Goal: Contribute content: Add original content to the website for others to see

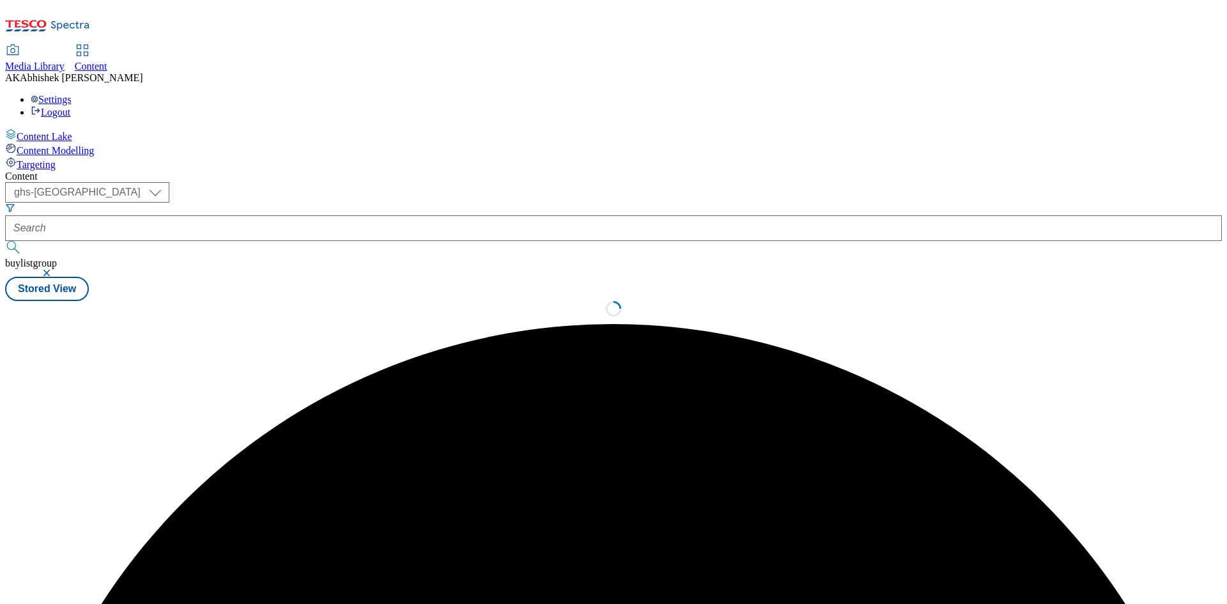
select select "ghs-uk"
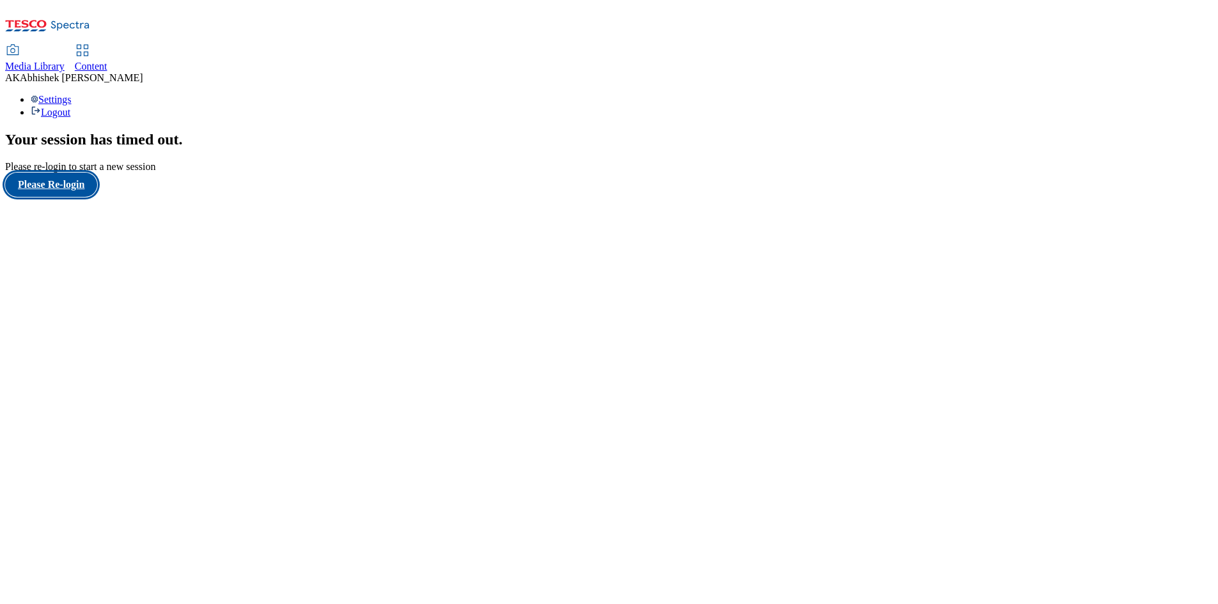
click at [71, 197] on button "Please Re-login" at bounding box center [51, 185] width 92 height 24
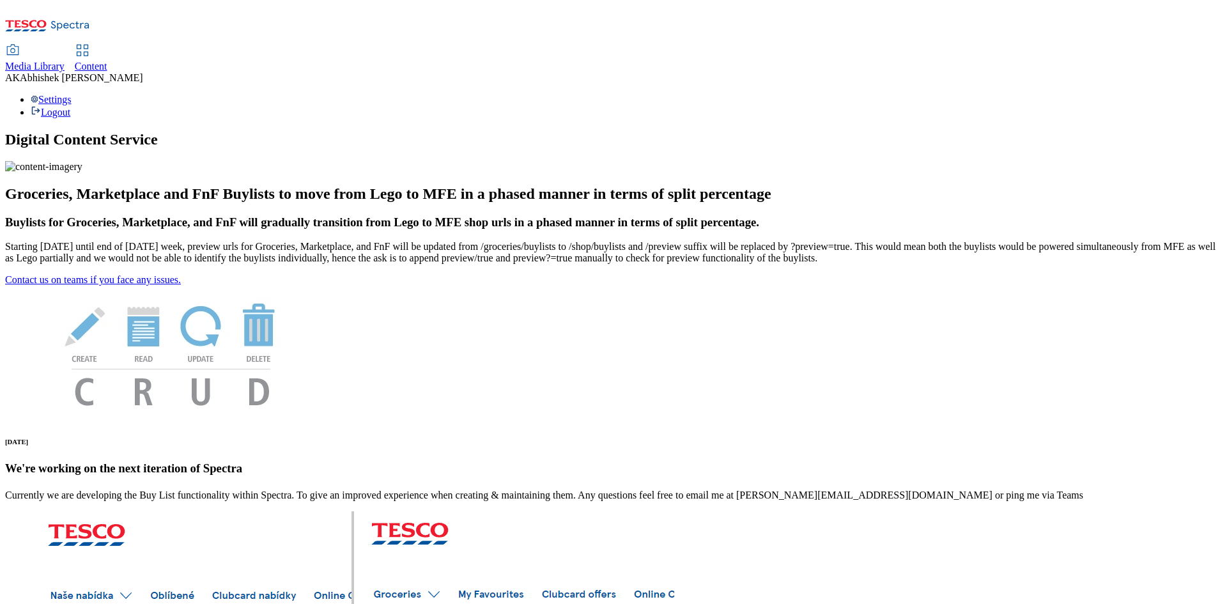
click at [107, 61] on div "Content" at bounding box center [91, 67] width 33 height 12
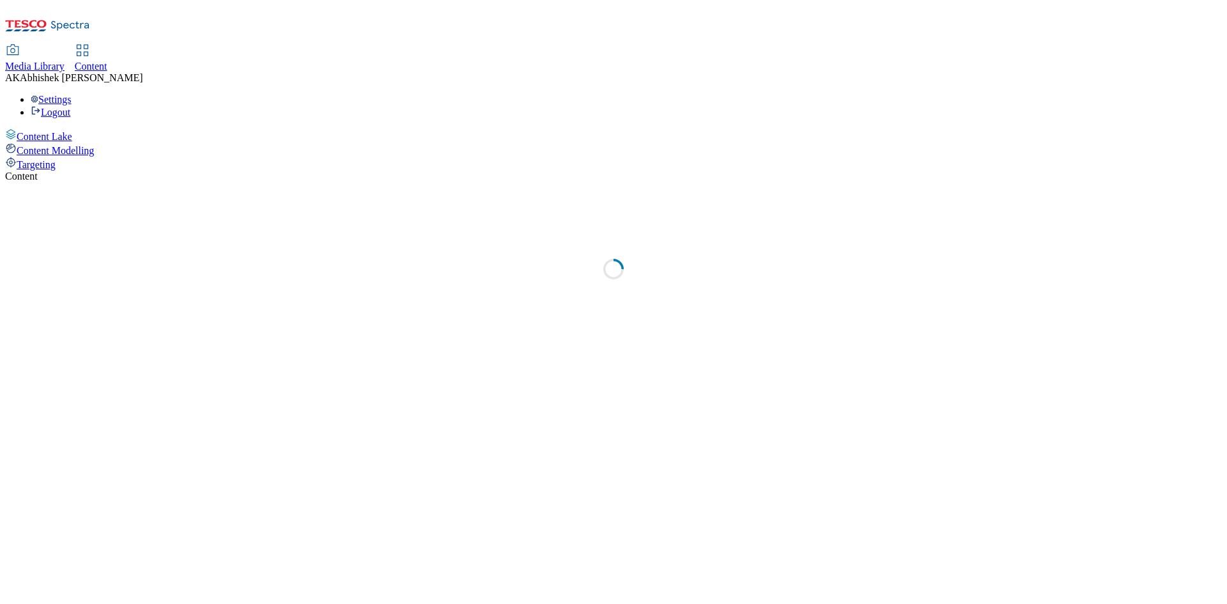
select select "ghs-[GEOGRAPHIC_DATA]"
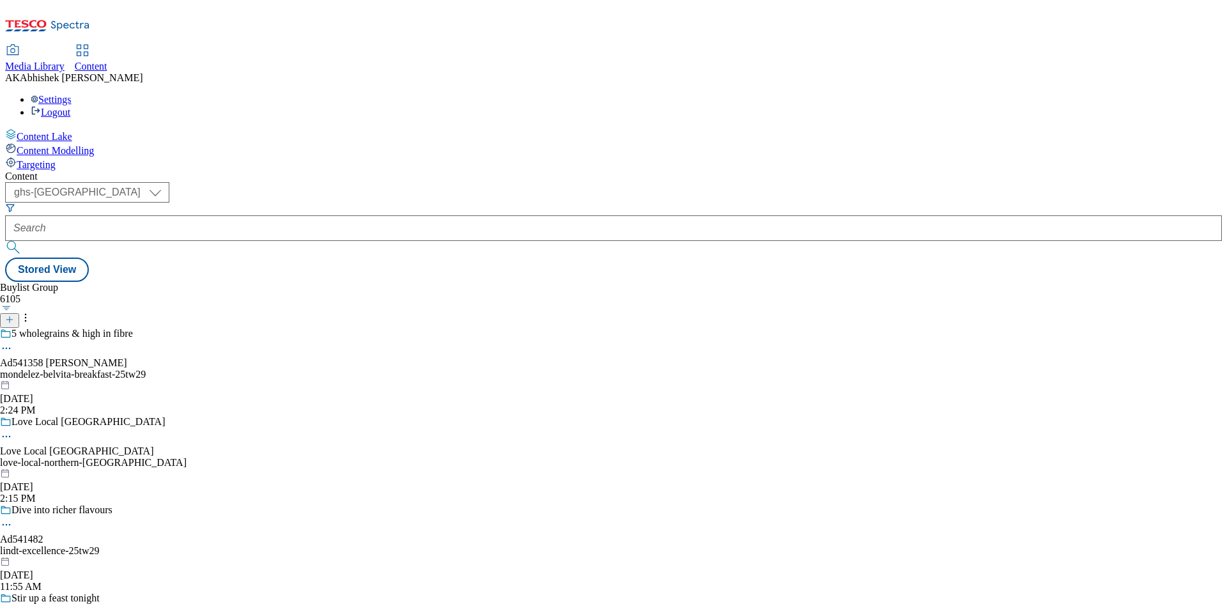
click at [14, 315] on icon at bounding box center [9, 319] width 9 height 9
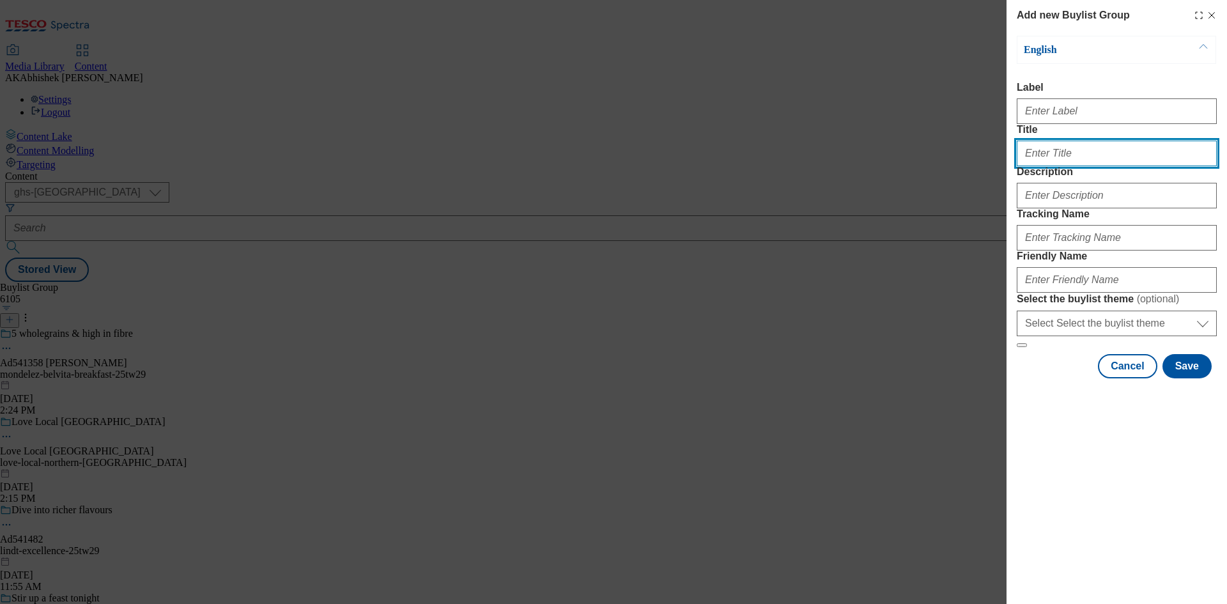
click at [1112, 166] on input "Title" at bounding box center [1117, 154] width 200 height 26
paste input "541941"
type input "Ad541941"
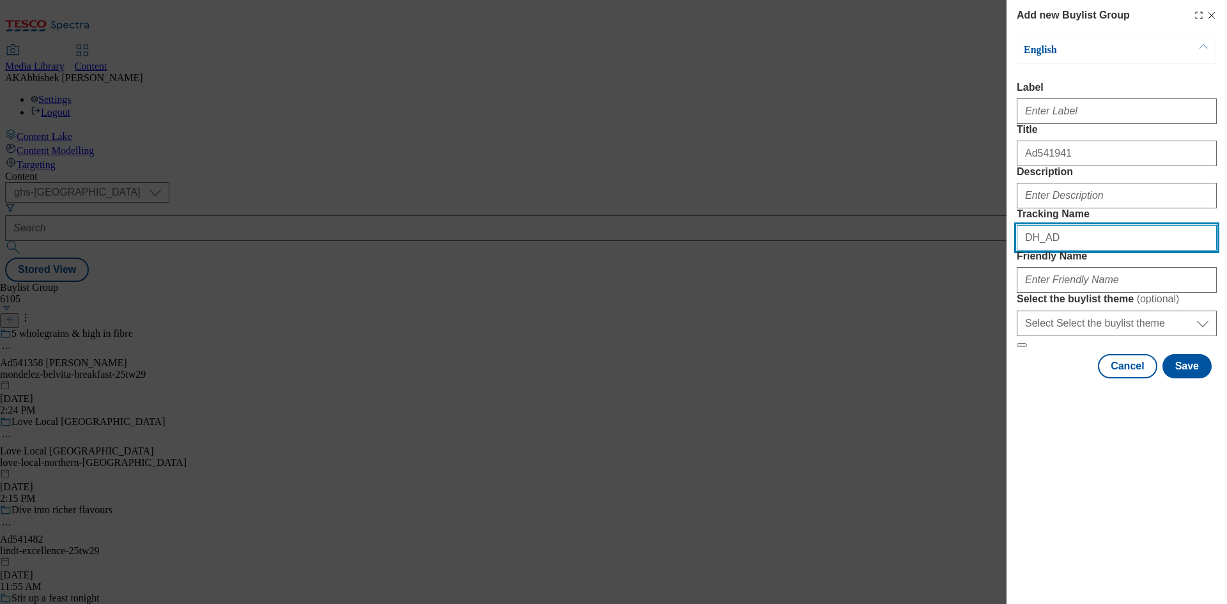
paste input "541941"
type input "DH_AD541941"
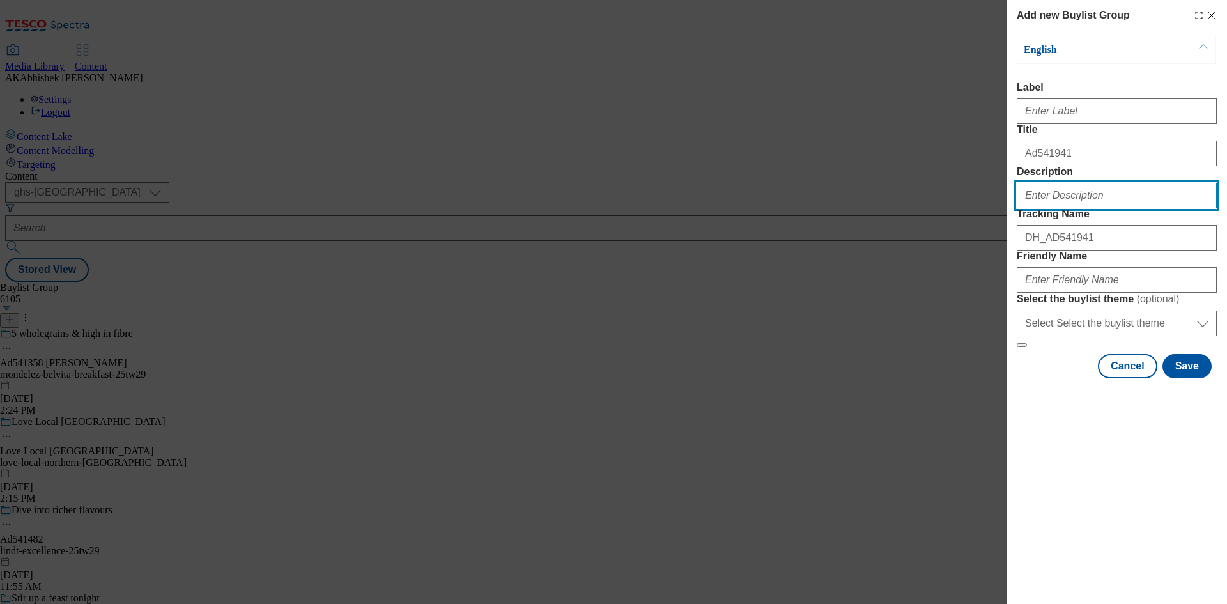
click at [1080, 208] on input "Description" at bounding box center [1117, 196] width 200 height 26
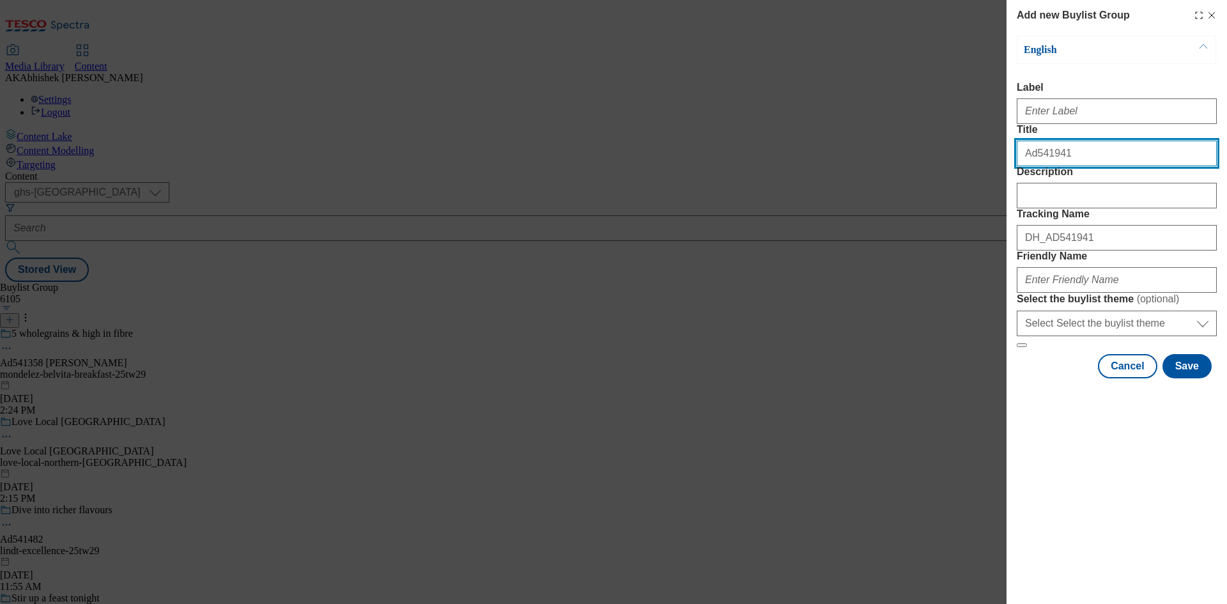
drag, startPoint x: 1068, startPoint y: 178, endPoint x: 961, endPoint y: 173, distance: 107.5
click at [964, 173] on div "Add new Buylist Group English Label Title Ad541941 Description Tracking Name DH…" at bounding box center [613, 302] width 1227 height 604
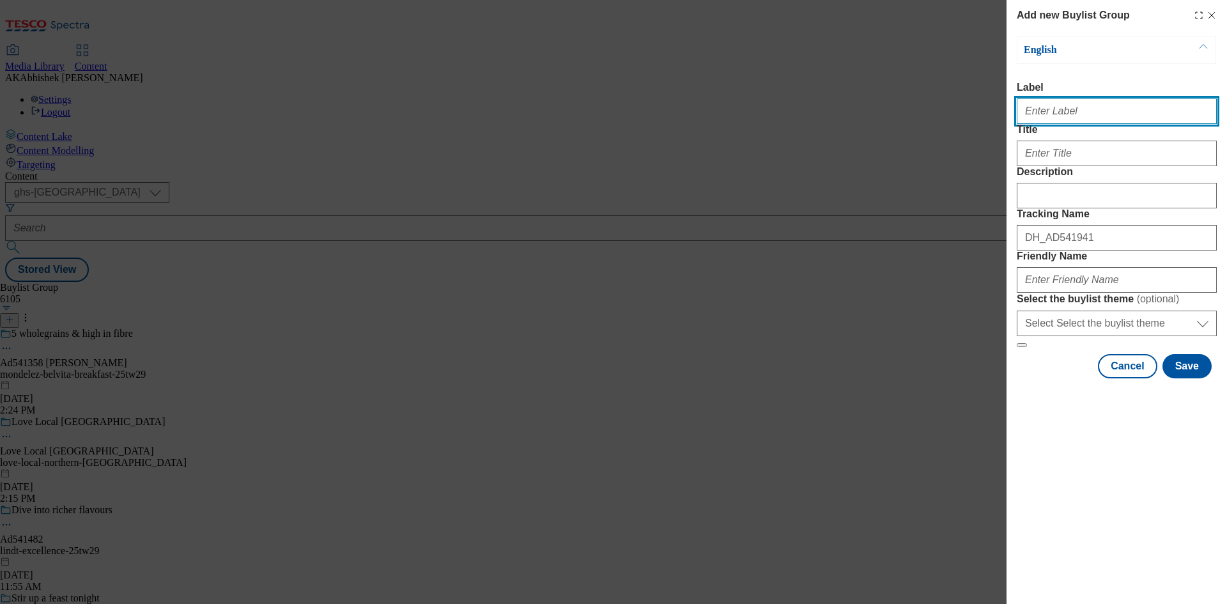
click at [1118, 118] on input "Label" at bounding box center [1117, 111] width 200 height 26
paste input "Ad541941"
type input "Ad541941"
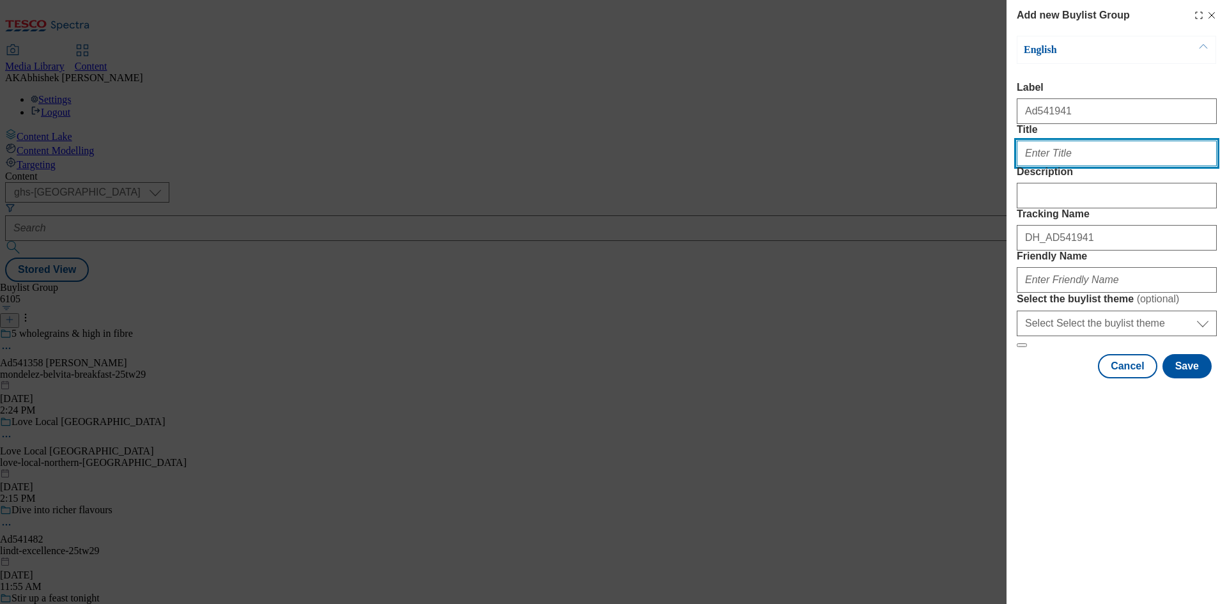
click at [1083, 166] on input "Title" at bounding box center [1117, 154] width 200 height 26
paste input "Nature"
type input "Delicious is in our Nature"
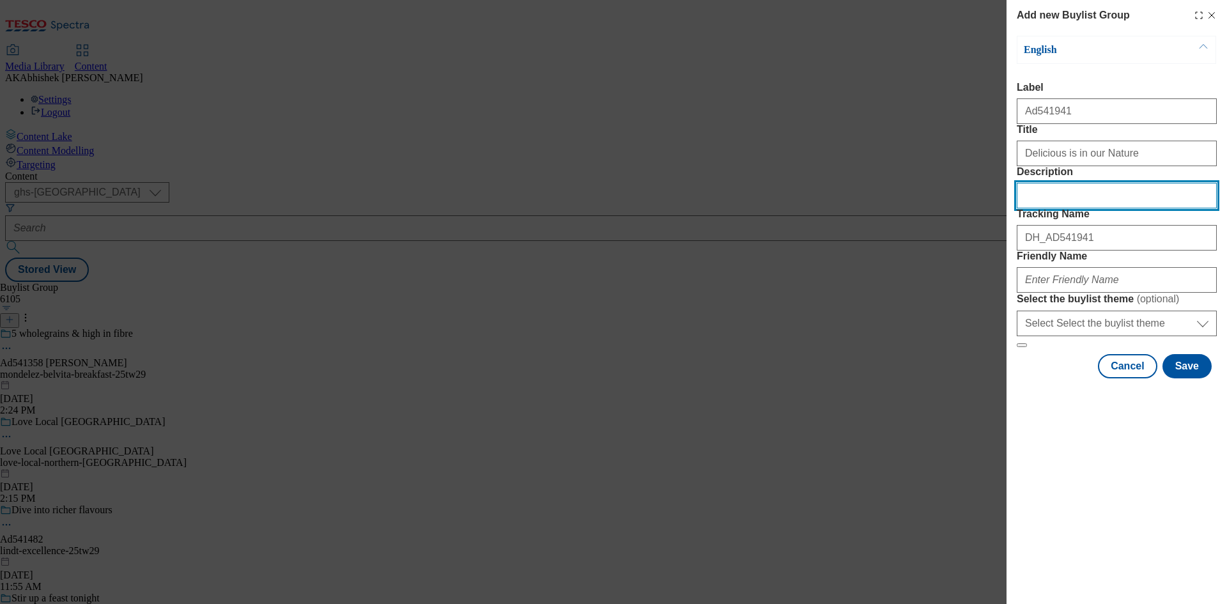
click at [1099, 208] on input "Description" at bounding box center [1117, 196] width 200 height 26
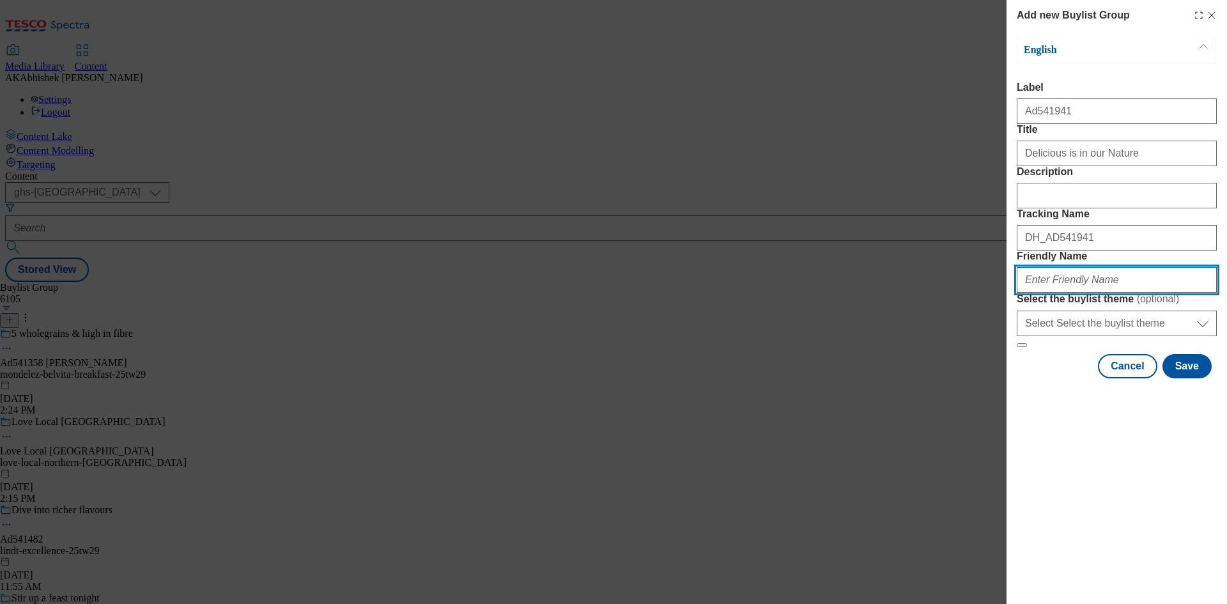
click at [1104, 293] on input "Friendly Name" at bounding box center [1117, 280] width 200 height 26
paste input "Delicious is in our Nature"
type input "Delicious is in our Nature"
paste input "YeoValleyFarms"
click at [1023, 293] on input "YeoValleyFarms" at bounding box center [1117, 280] width 200 height 26
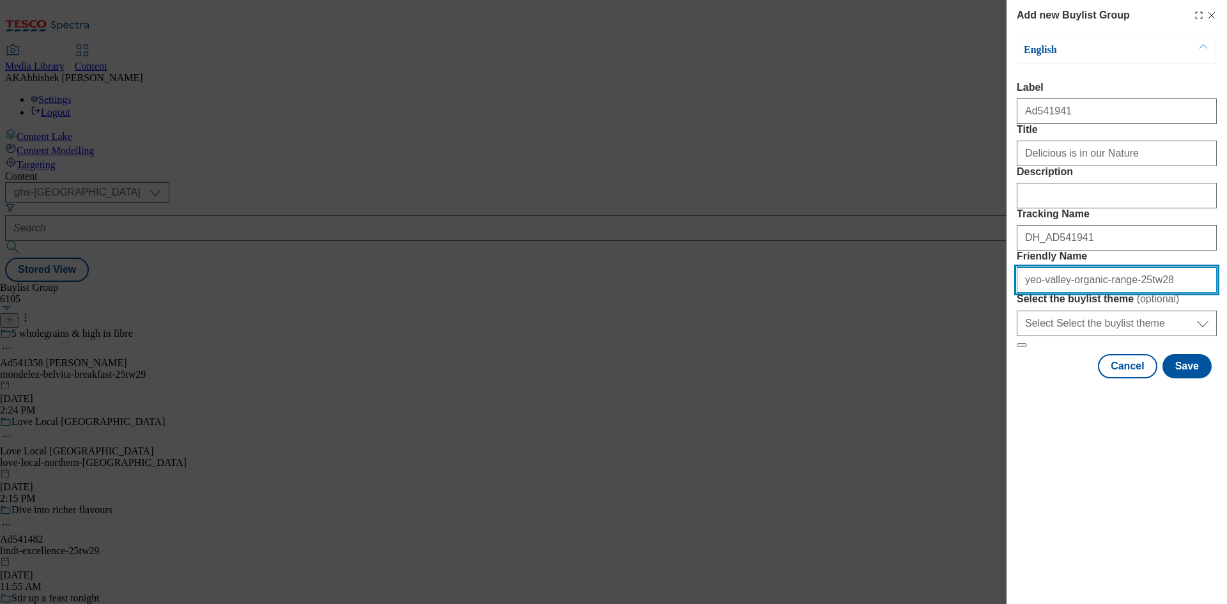
type input "yeo-valley-organic-range-25tw28"
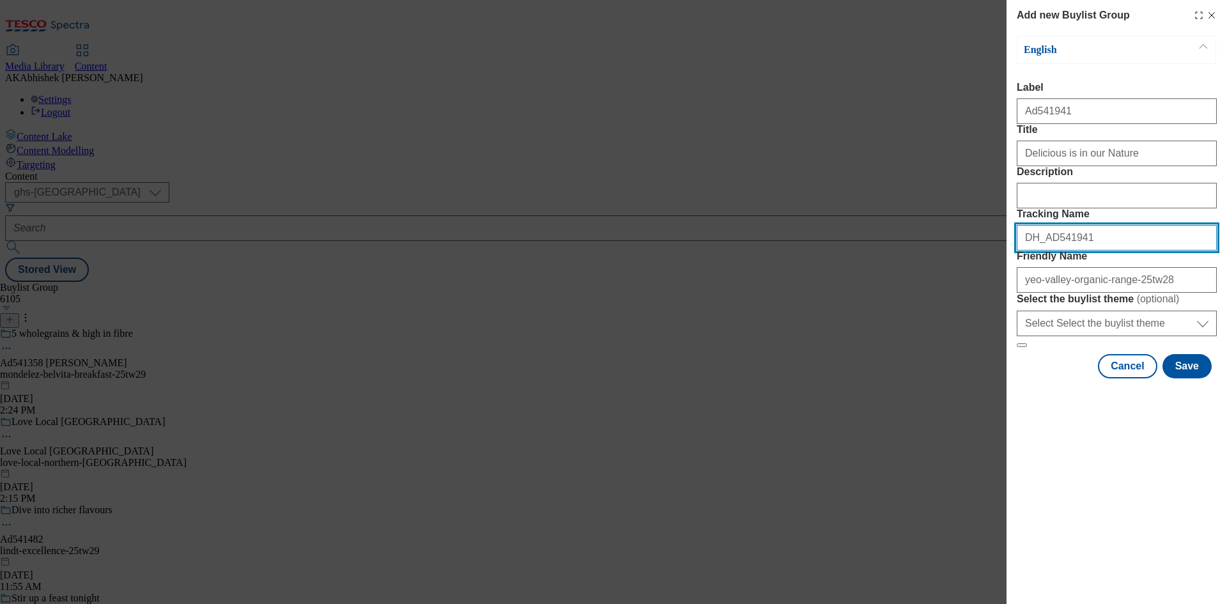
click at [1079, 251] on input "DH_AD541941" at bounding box center [1117, 238] width 200 height 26
drag, startPoint x: 1097, startPoint y: 304, endPoint x: 876, endPoint y: 305, distance: 221.2
click at [876, 305] on div "Add new Buylist Group English Label Ad541941 Title Delicious is in our Nature D…" at bounding box center [613, 302] width 1227 height 604
click at [1182, 378] on button "Save" at bounding box center [1187, 366] width 49 height 24
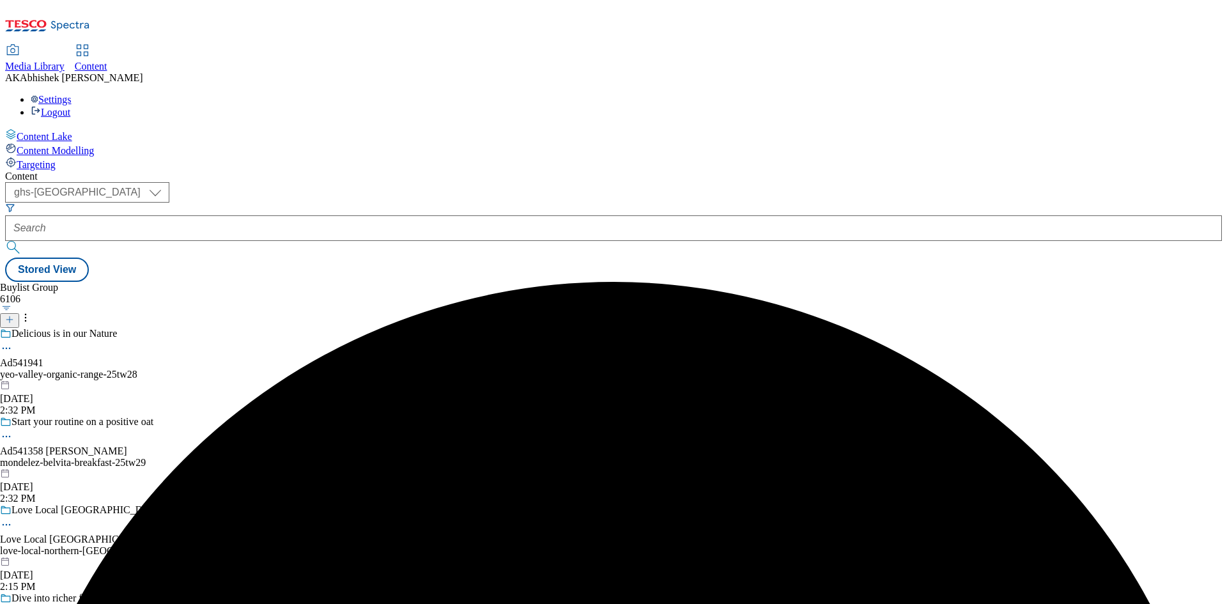
click at [210, 369] on div "yeo-valley-organic-range-25tw28" at bounding box center [105, 375] width 210 height 12
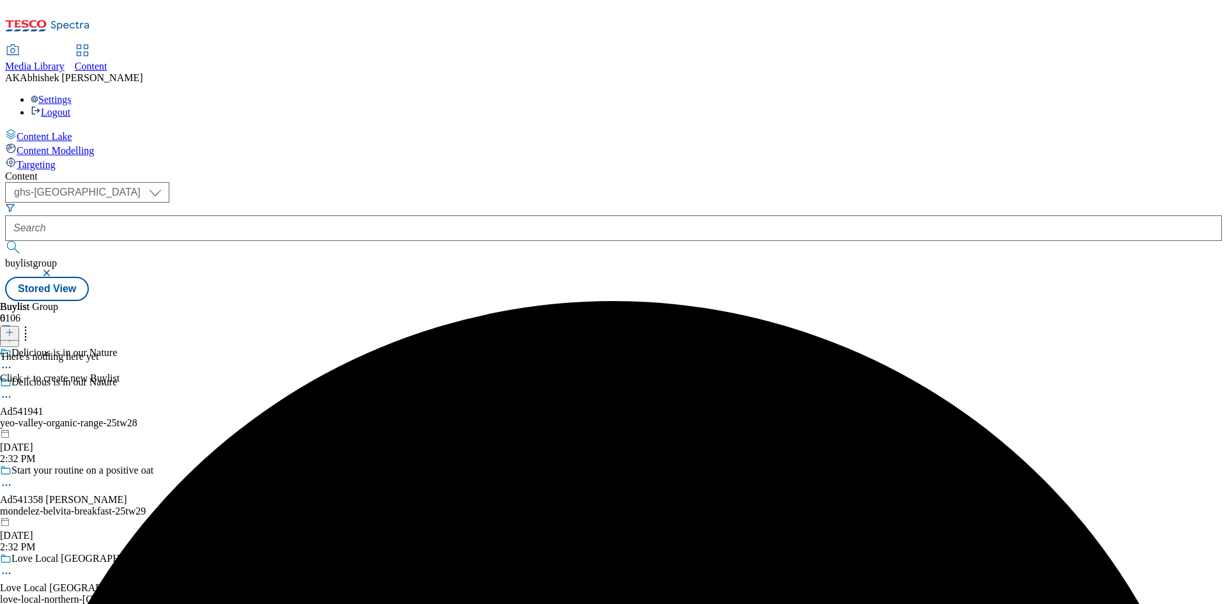
click at [14, 328] on icon at bounding box center [9, 332] width 9 height 9
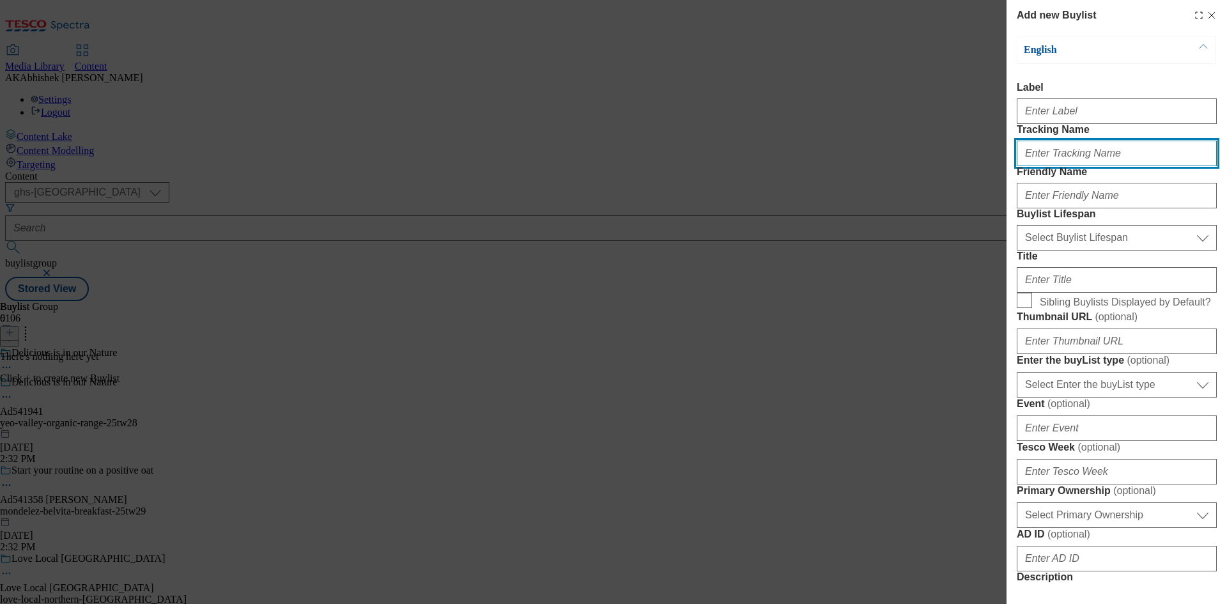
click at [1076, 166] on input "Tracking Name" at bounding box center [1117, 154] width 200 height 26
paste input "DH_AD541941"
click at [1046, 166] on input "DH_AD541941" at bounding box center [1117, 154] width 200 height 26
type input "DH_AD541941"
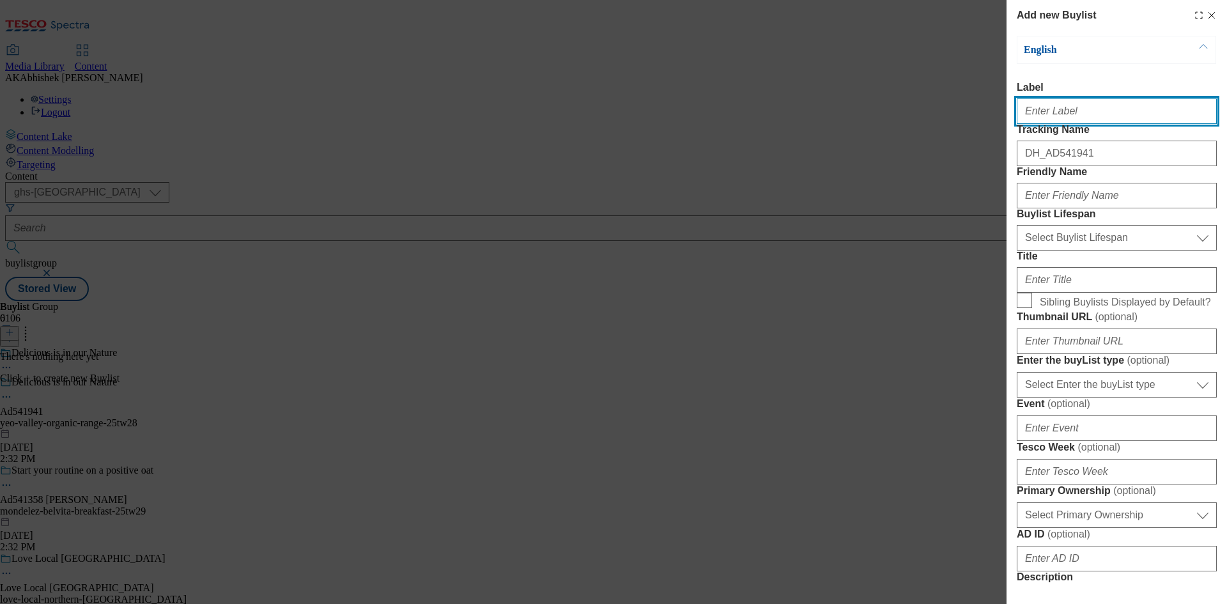
click at [1048, 114] on input "Label" at bounding box center [1117, 111] width 200 height 26
paste input "541941"
type input "Ad541941"
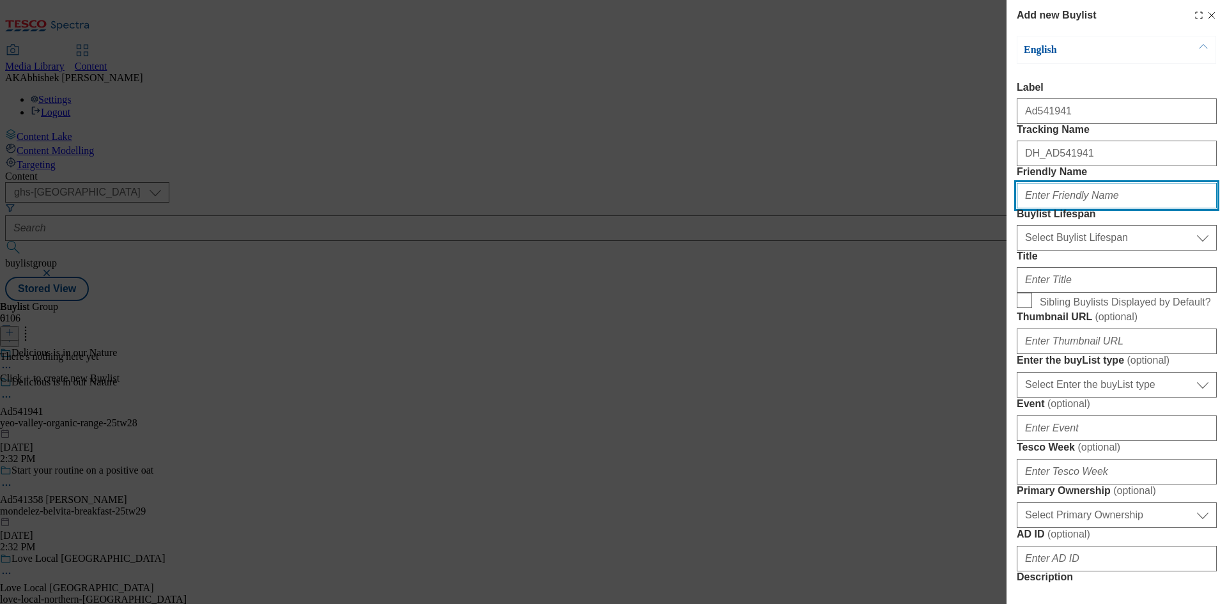
paste input "yeo-valley"
type input "yeo-valley"
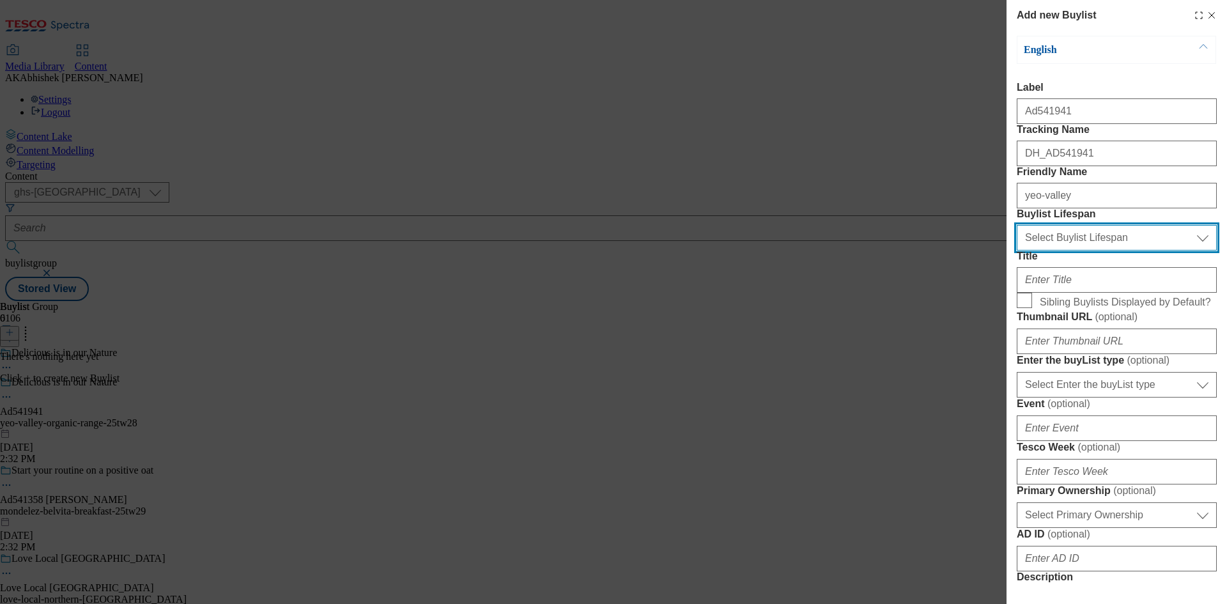
click at [1113, 251] on select "Select Buylist Lifespan evergreen seasonal tactical" at bounding box center [1117, 238] width 200 height 26
select select "tactical"
click at [1017, 251] on select "Select Buylist Lifespan evergreen seasonal tactical" at bounding box center [1117, 238] width 200 height 26
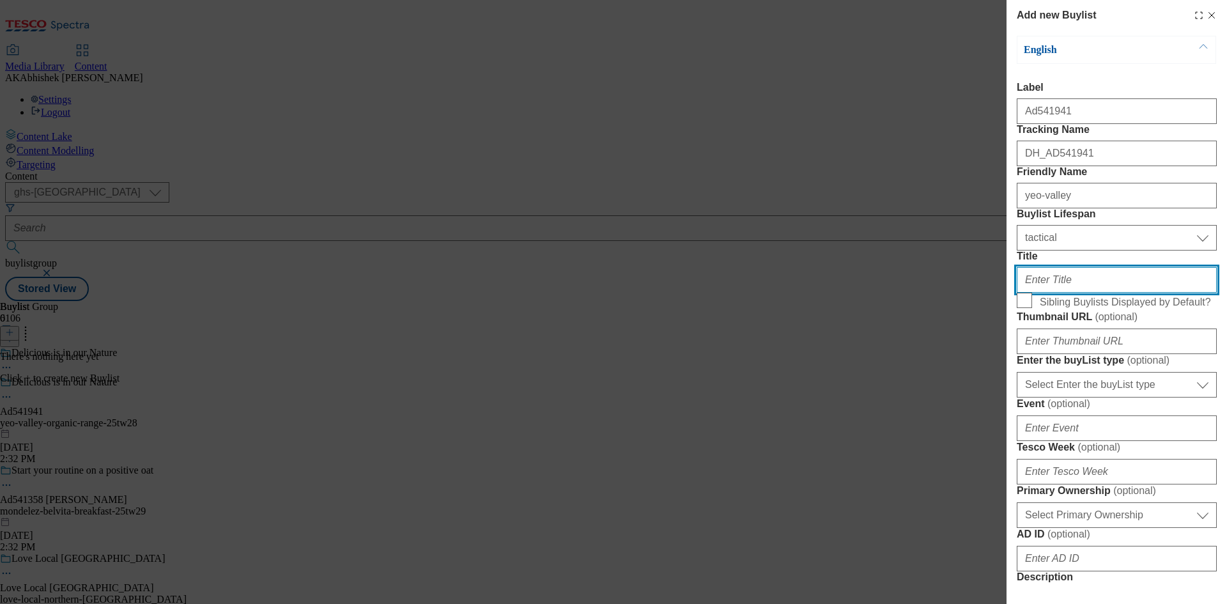
click at [1113, 293] on input "Title" at bounding box center [1117, 280] width 200 height 26
paste input "Discover delicious organic yogurts for all occasions"
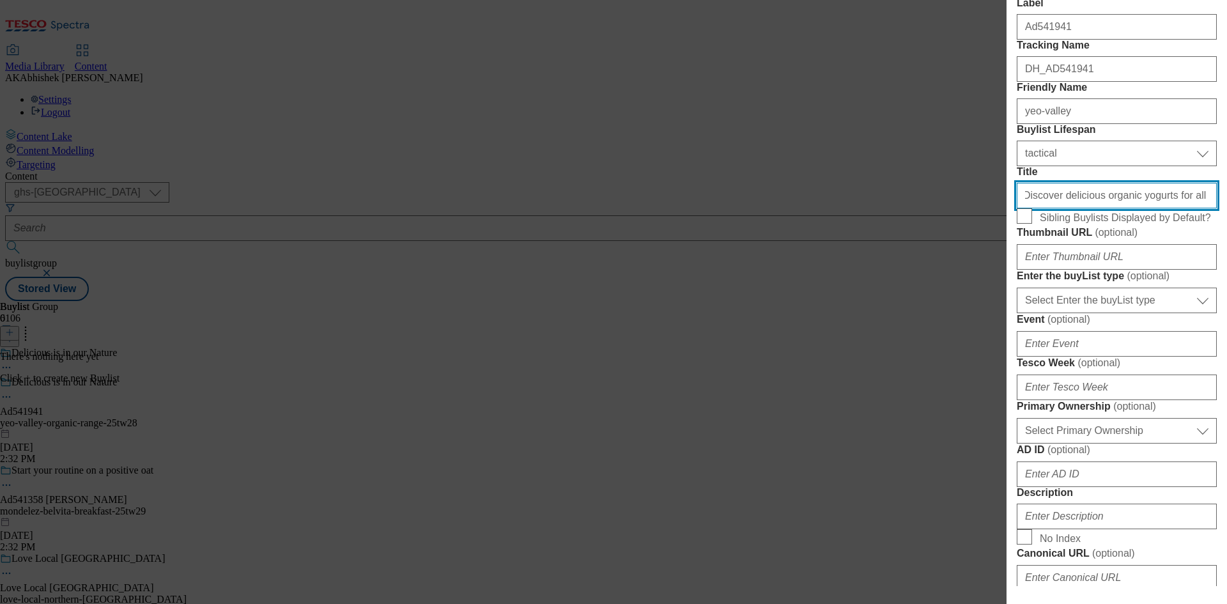
scroll to position [256, 0]
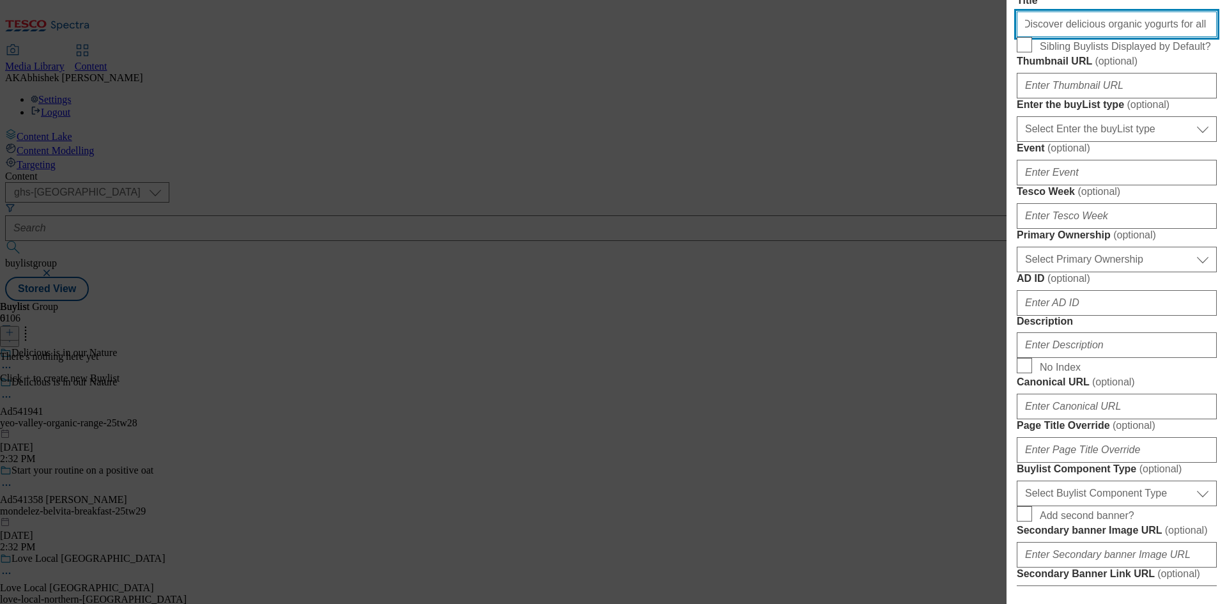
type input "Discover delicious organic yogurts for all occasions"
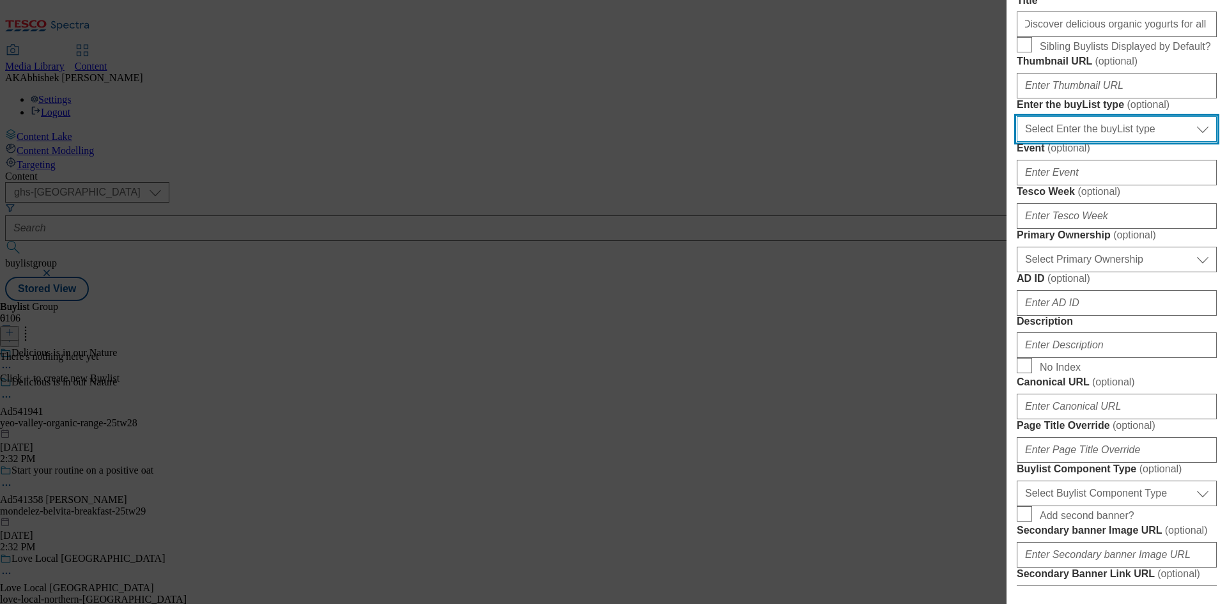
click at [1124, 142] on select "Select Enter the buyList type event supplier funded long term >4 weeks supplier…" at bounding box center [1117, 129] width 200 height 26
select select "supplier funded short term 1-3 weeks"
click at [1017, 142] on select "Select Enter the buyList type event supplier funded long term >4 weeks supplier…" at bounding box center [1117, 129] width 200 height 26
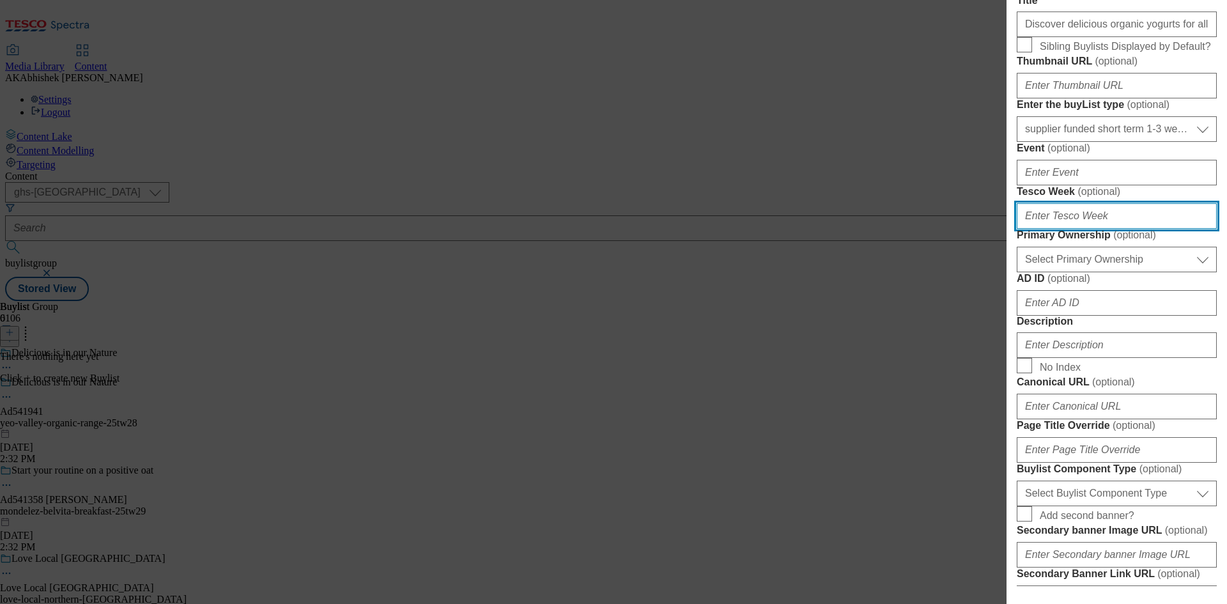
click at [1097, 229] on input "Tesco Week ( optional )" at bounding box center [1117, 216] width 200 height 26
type input "28"
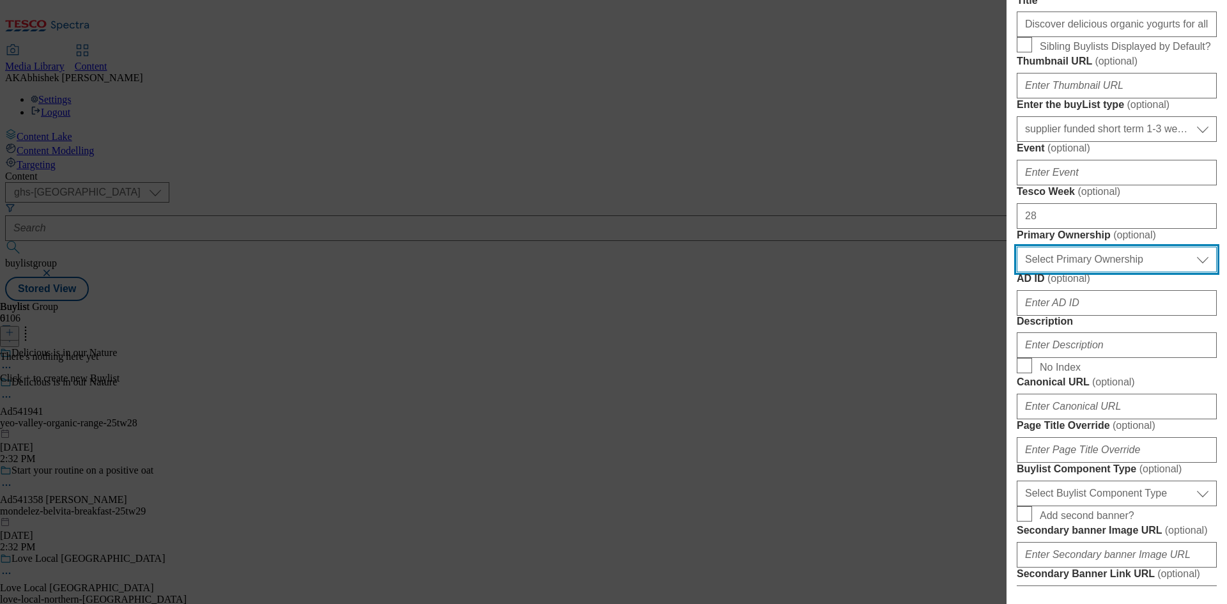
click at [1117, 272] on select "Select Primary Ownership [PERSON_NAME]" at bounding box center [1117, 260] width 200 height 26
select select "dunnhumby"
click at [1017, 272] on select "Select Primary Ownership [PERSON_NAME]" at bounding box center [1117, 260] width 200 height 26
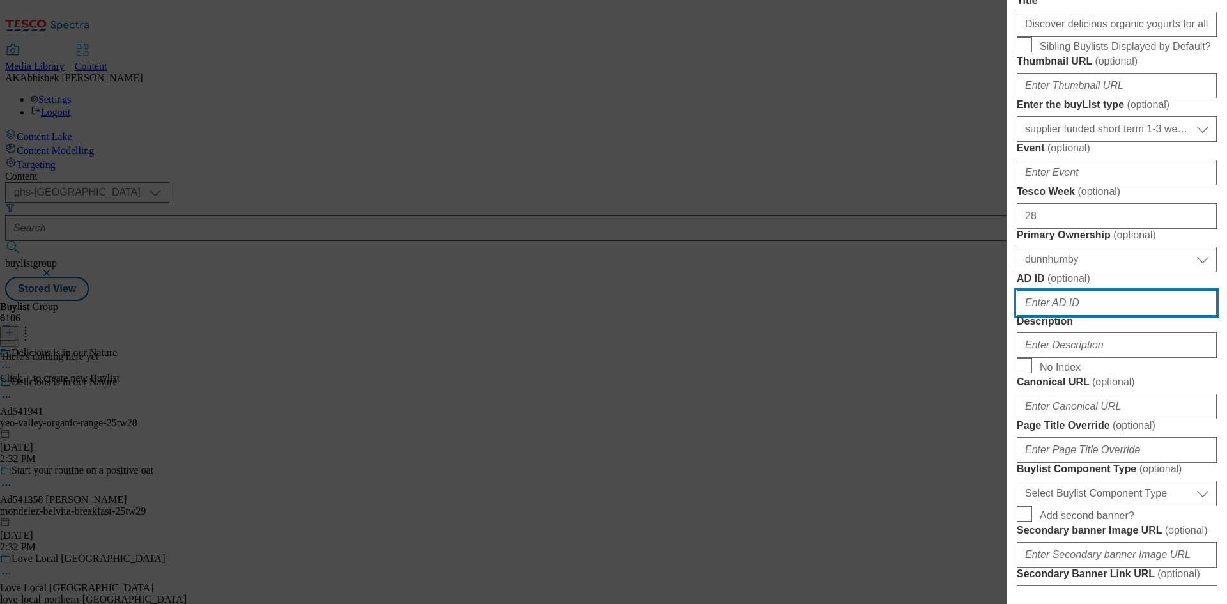
click at [1096, 316] on input "AD ID ( optional )" at bounding box center [1117, 303] width 200 height 26
paste input "541941"
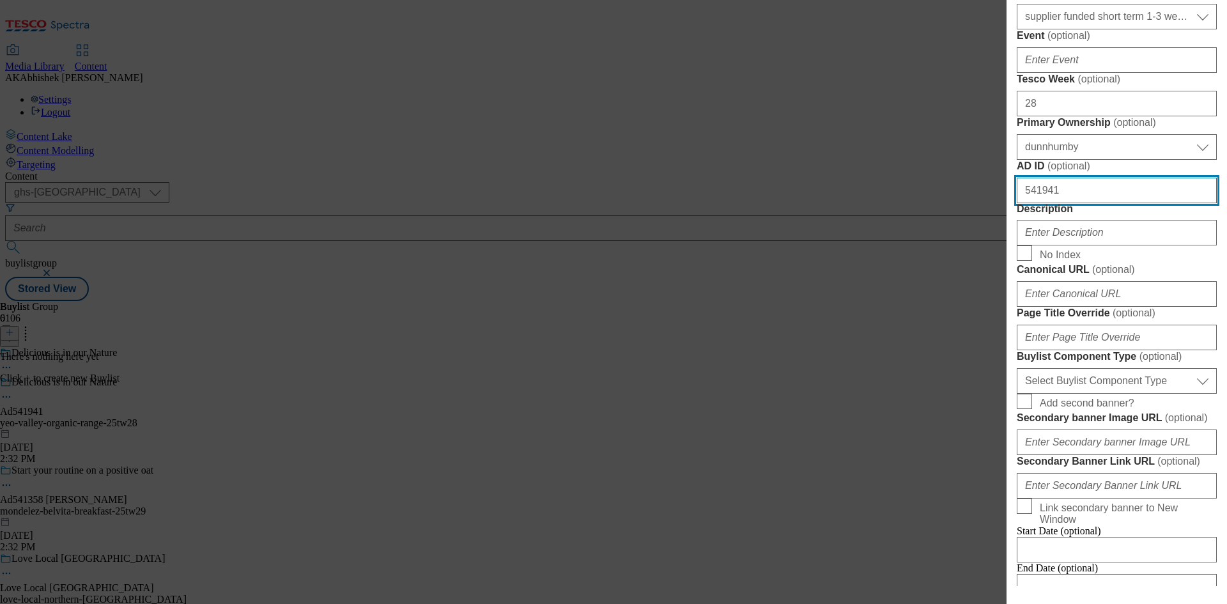
scroll to position [575, 0]
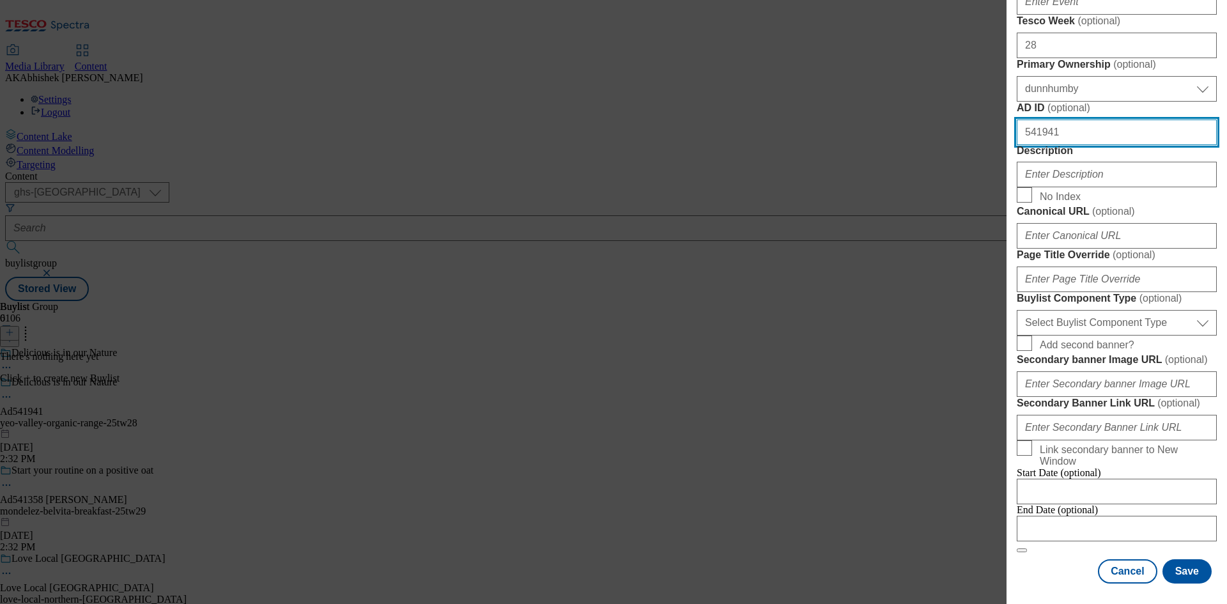
type input "541941"
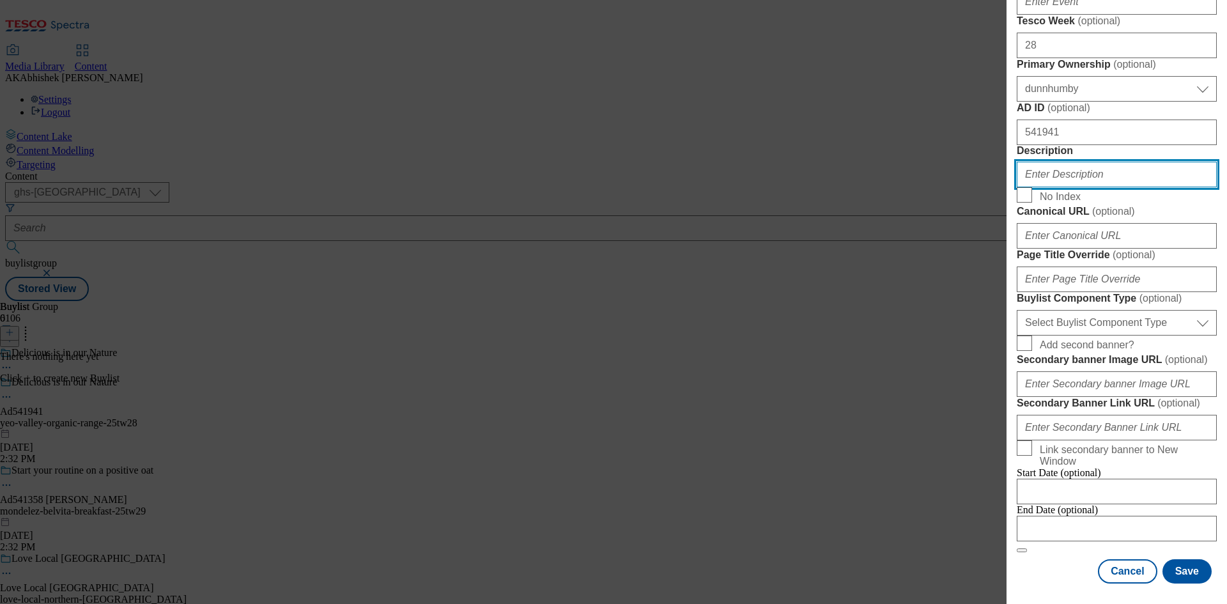
click at [1055, 187] on input "Description" at bounding box center [1117, 175] width 200 height 26
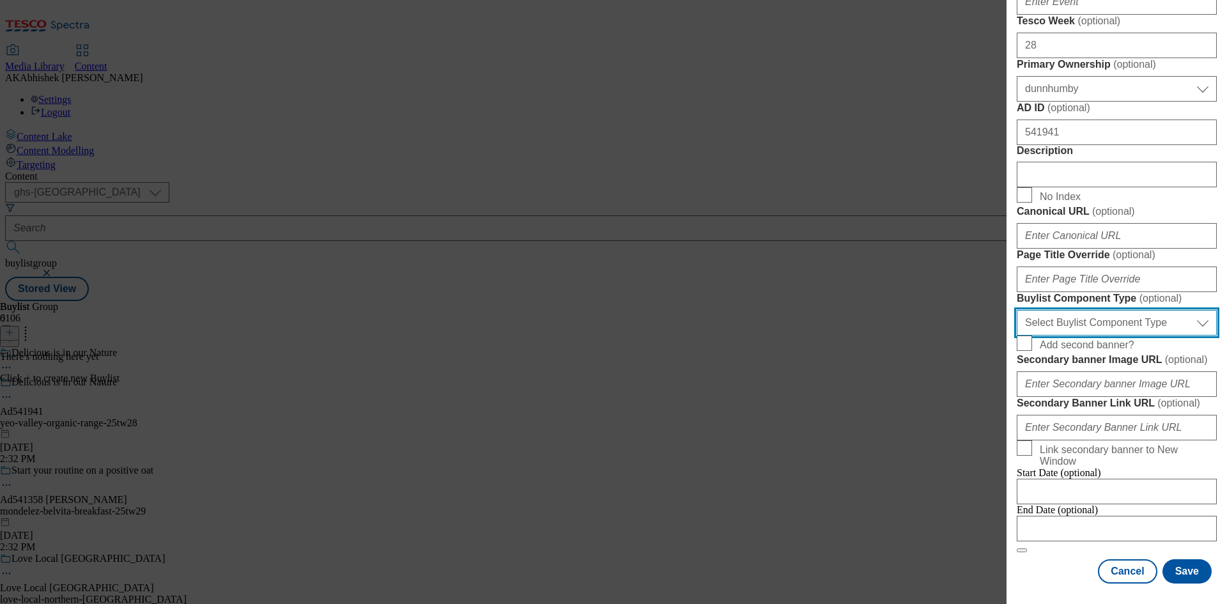
click at [1104, 336] on select "Select Buylist Component Type Banner Competition Header Meal" at bounding box center [1117, 323] width 200 height 26
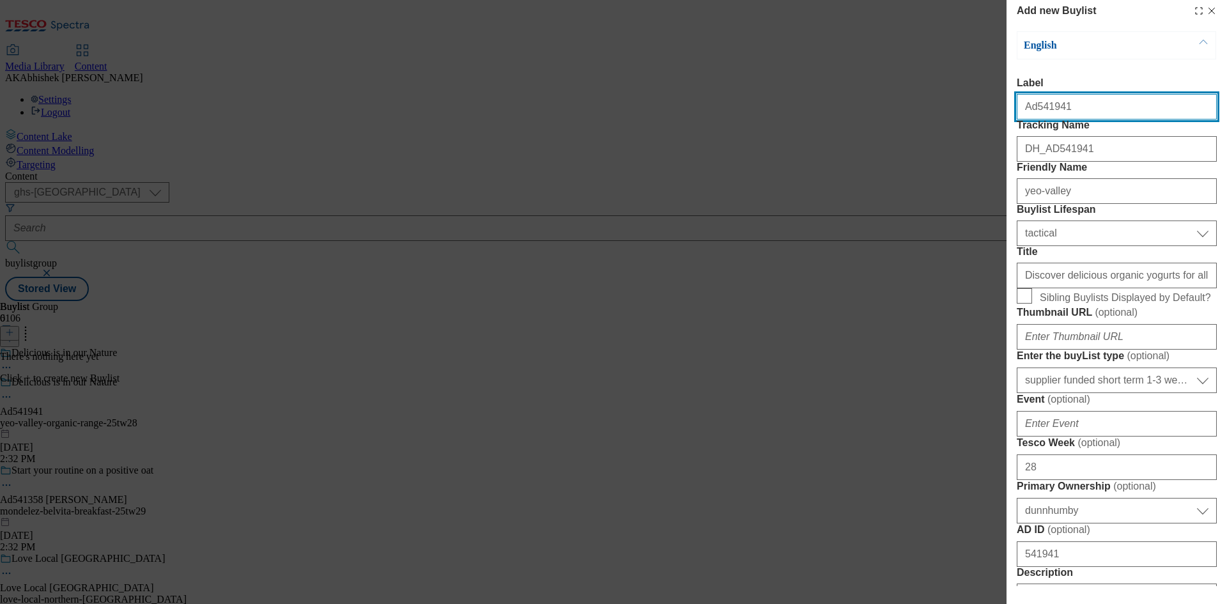
select select "Banner"
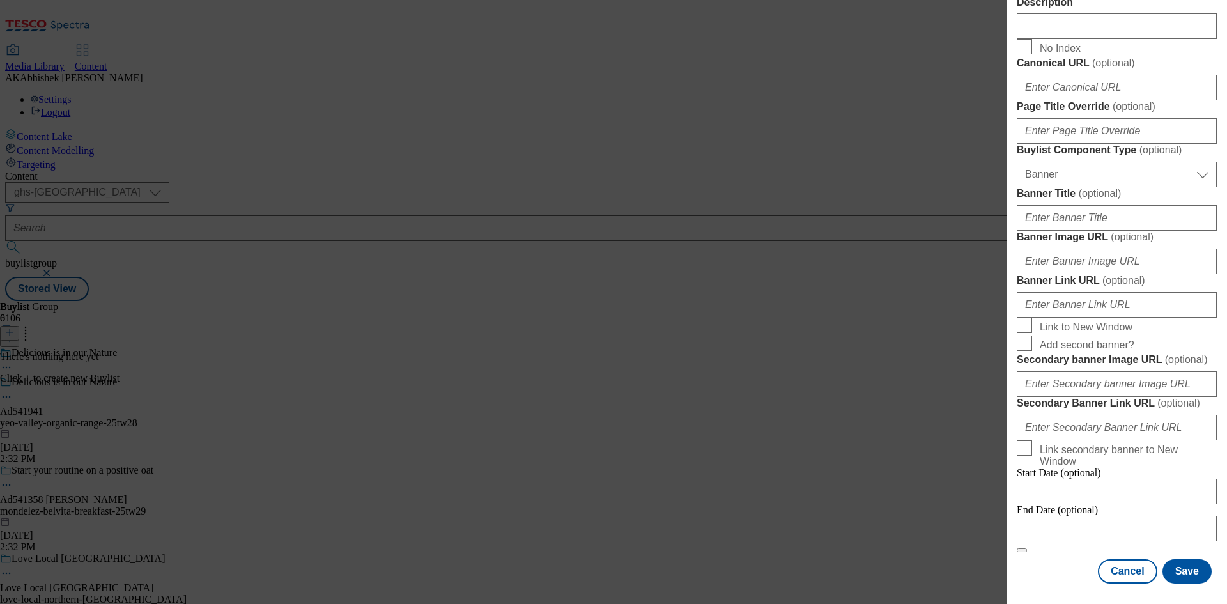
scroll to position [1120, 0]
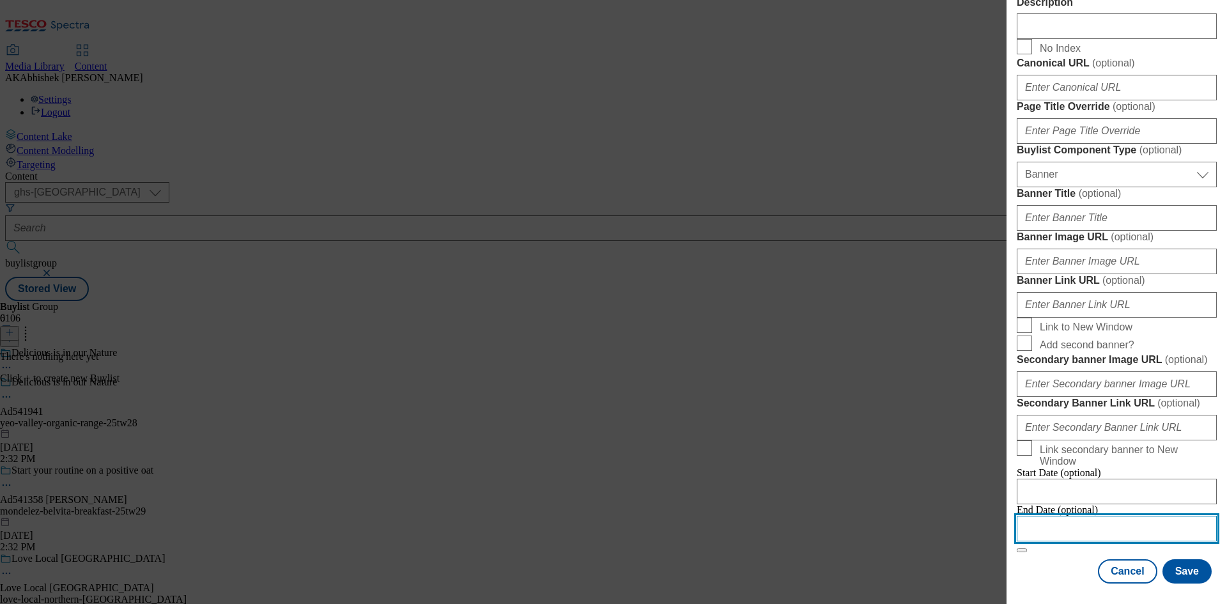
click at [1145, 516] on input "Modal" at bounding box center [1117, 529] width 200 height 26
select select "2025"
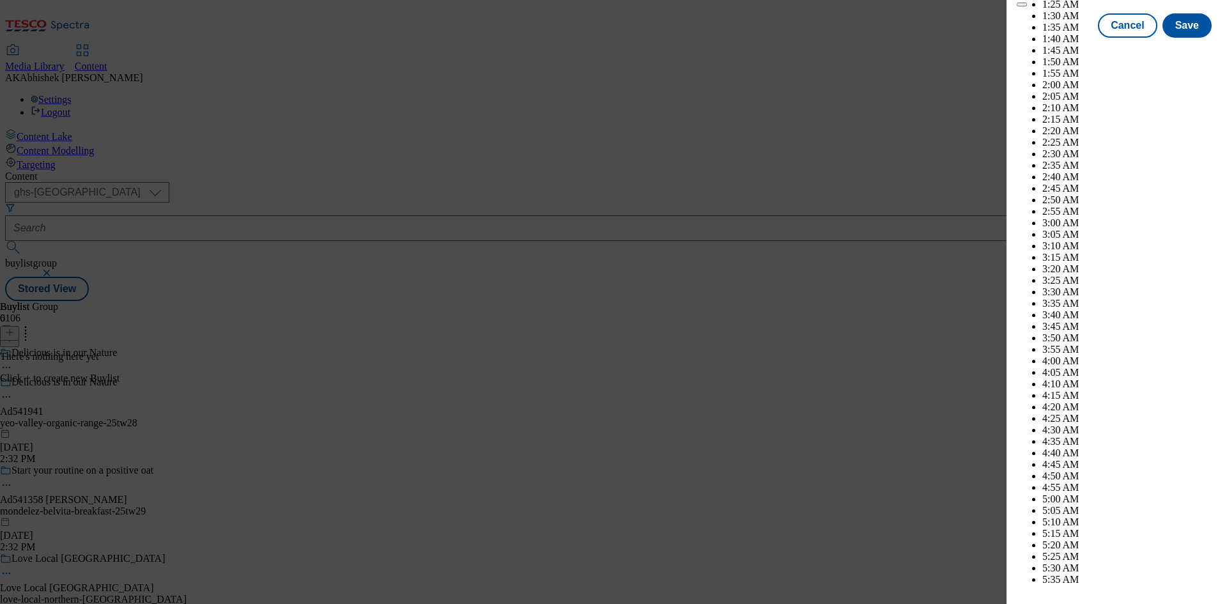
scroll to position [4105, 0]
select select "November"
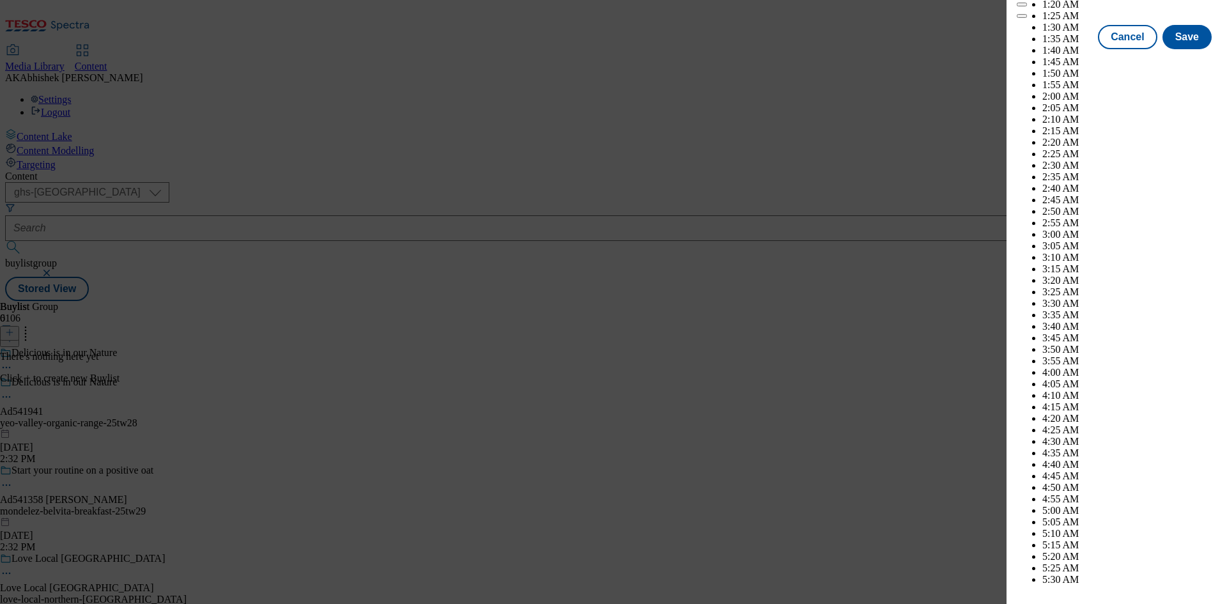
scroll to position [5383, 0]
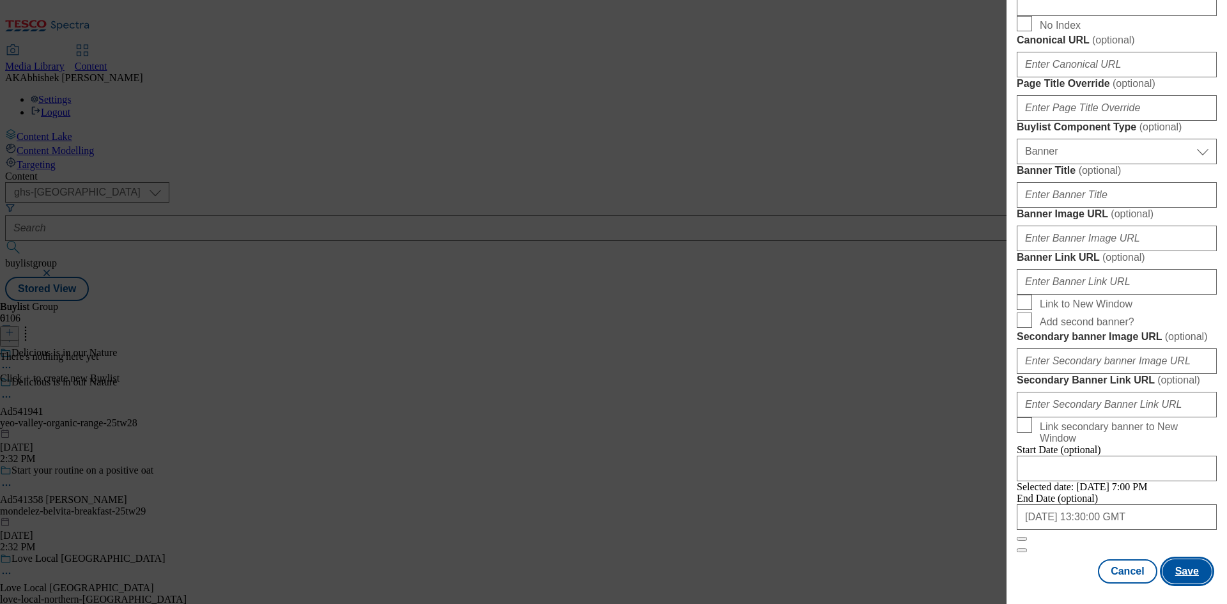
click at [1184, 571] on button "Save" at bounding box center [1187, 571] width 49 height 24
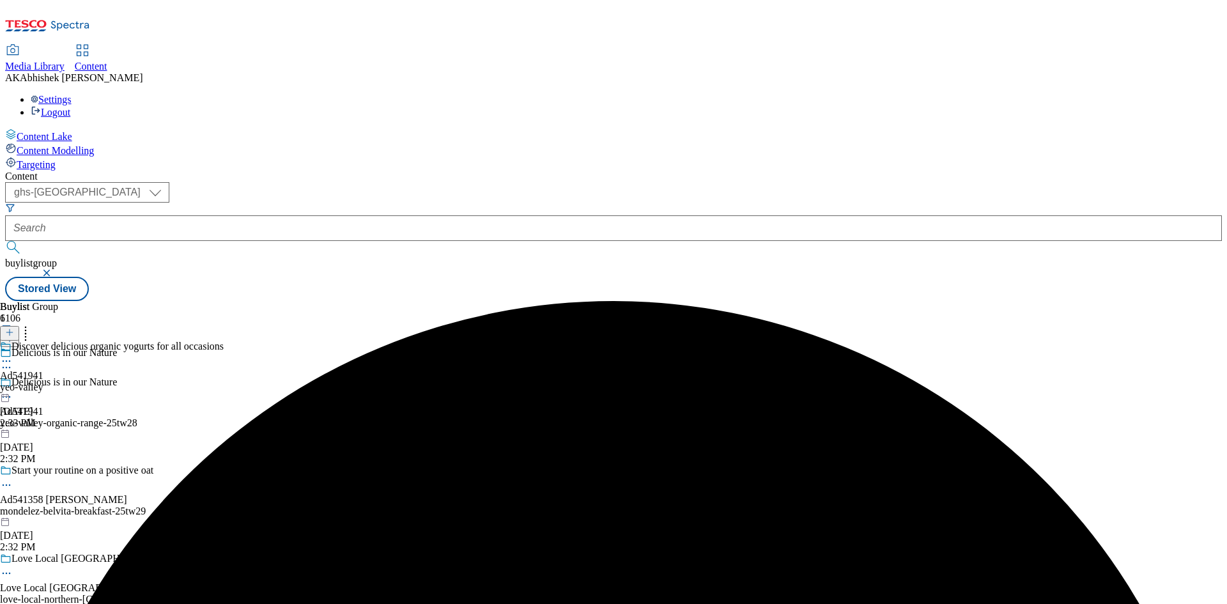
click at [224, 382] on div "yeo-valley" at bounding box center [112, 388] width 224 height 12
click at [13, 332] on line at bounding box center [9, 332] width 6 height 0
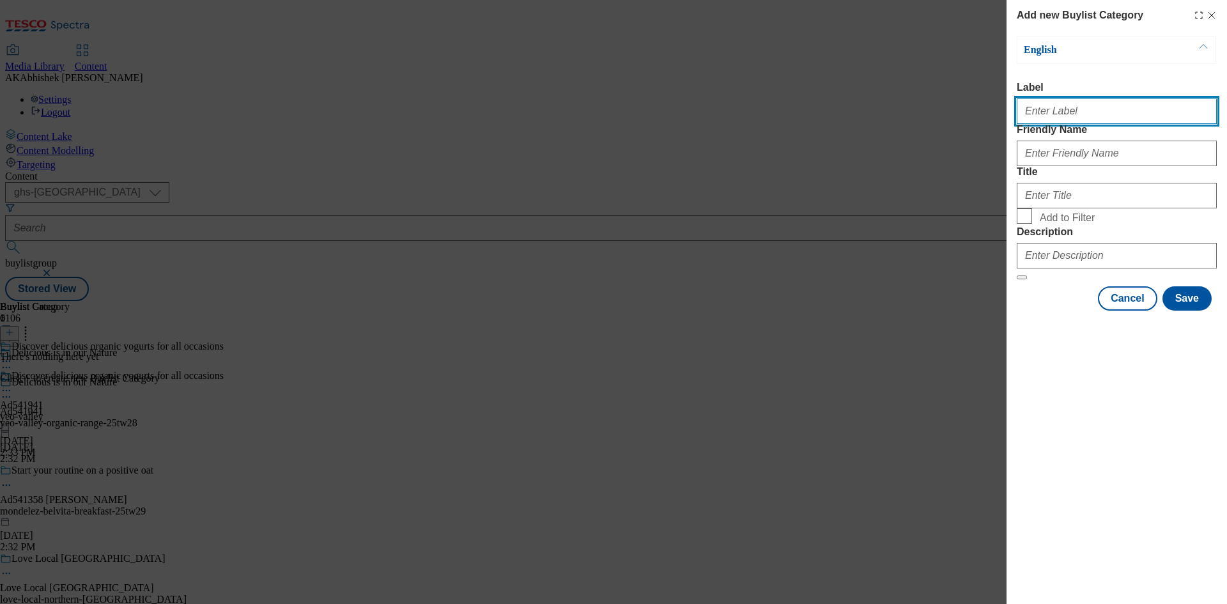
click at [1028, 111] on input "Label" at bounding box center [1117, 111] width 200 height 26
paste input "541941"
type input "Ad541941"
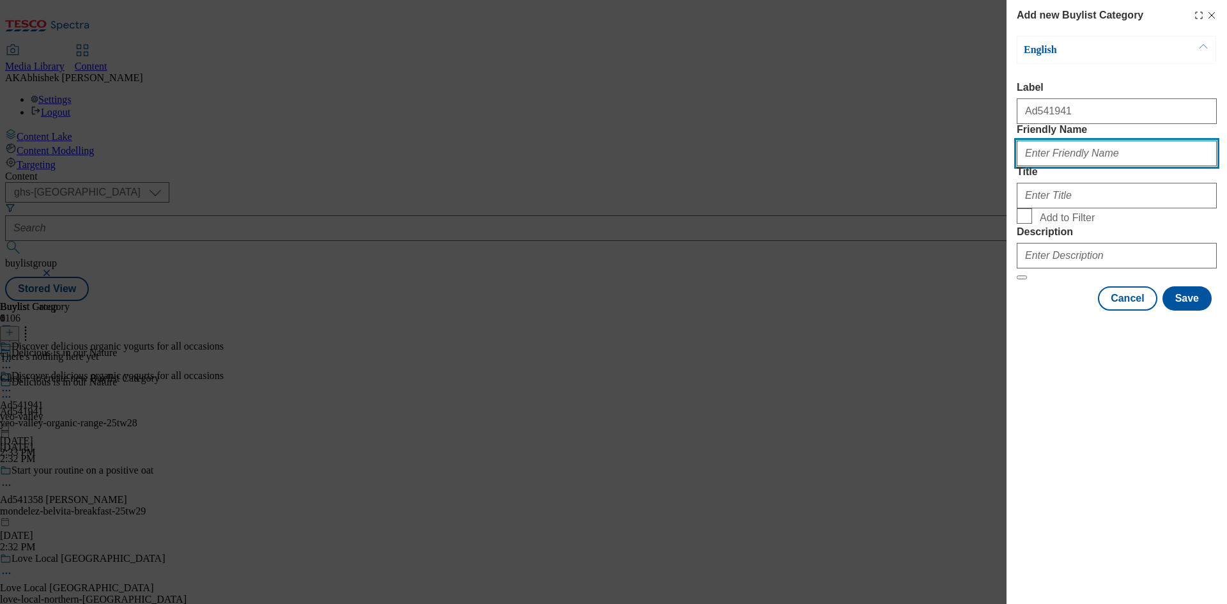
paste input "yeo-valley-organic-range"
type input "yeo-valley-organic-range"
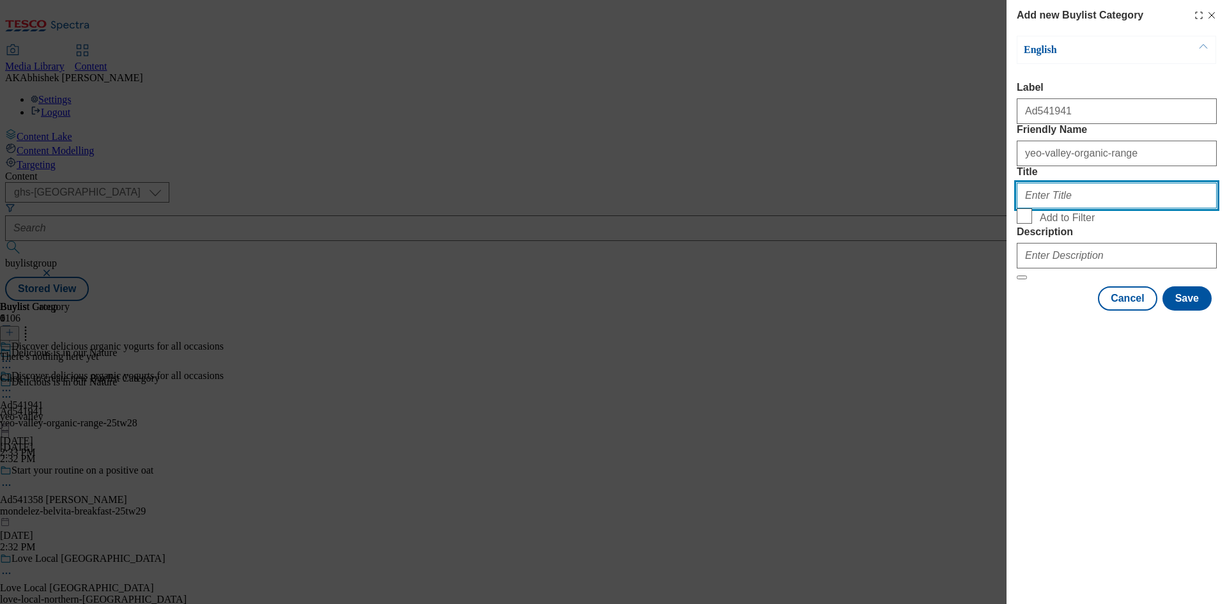
click at [1097, 208] on input "Title" at bounding box center [1117, 196] width 200 height 26
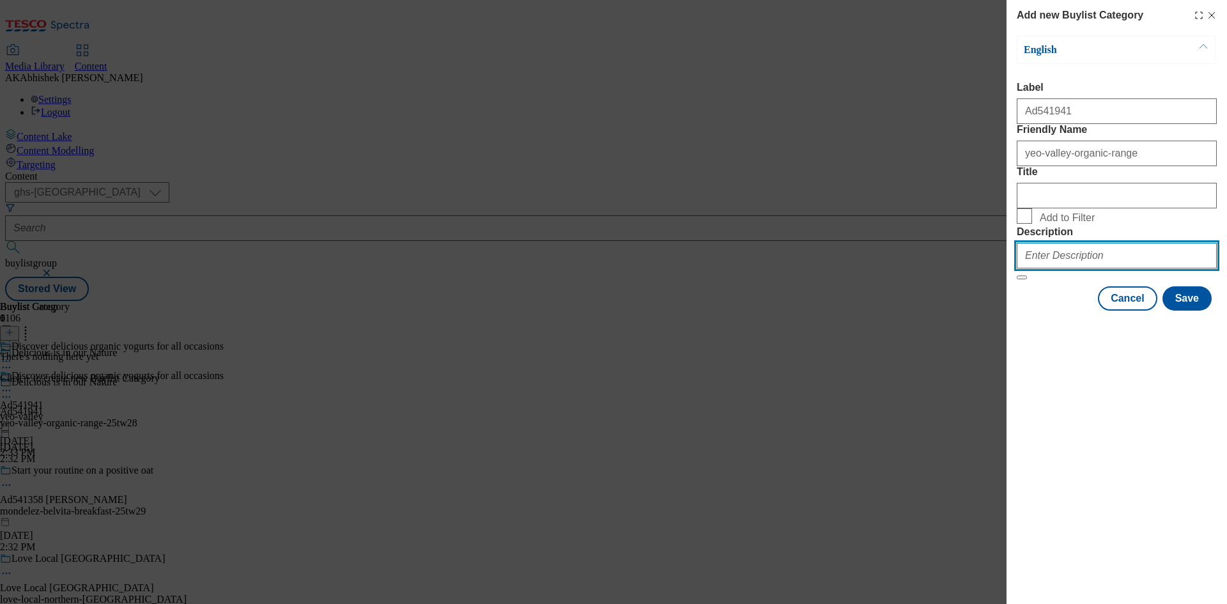
click at [1116, 268] on input "Description" at bounding box center [1117, 256] width 200 height 26
paste input "yeo-valley-organic-range"
type input "yeo-valley-organic-range"
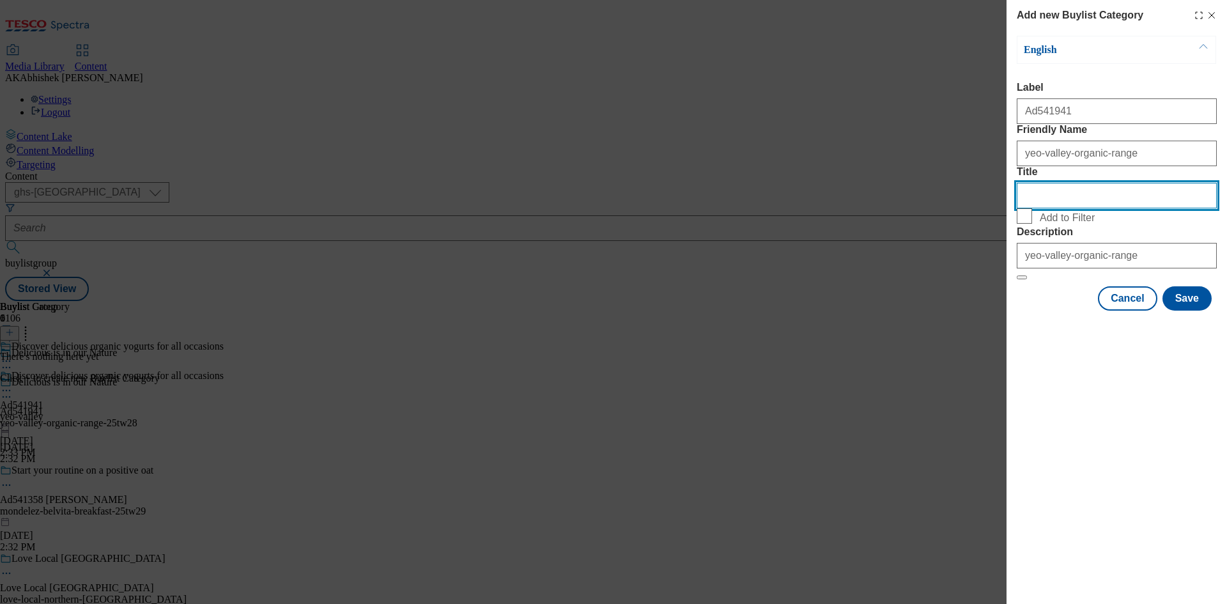
click at [1046, 208] on input "Title" at bounding box center [1117, 196] width 200 height 26
paste input "yeo-valley-organic-range"
drag, startPoint x: 1062, startPoint y: 245, endPoint x: 1166, endPoint y: 235, distance: 104.0
click at [1166, 208] on input "yeo-valley-organic-range" at bounding box center [1117, 196] width 200 height 26
type input "[GEOGRAPHIC_DATA]"
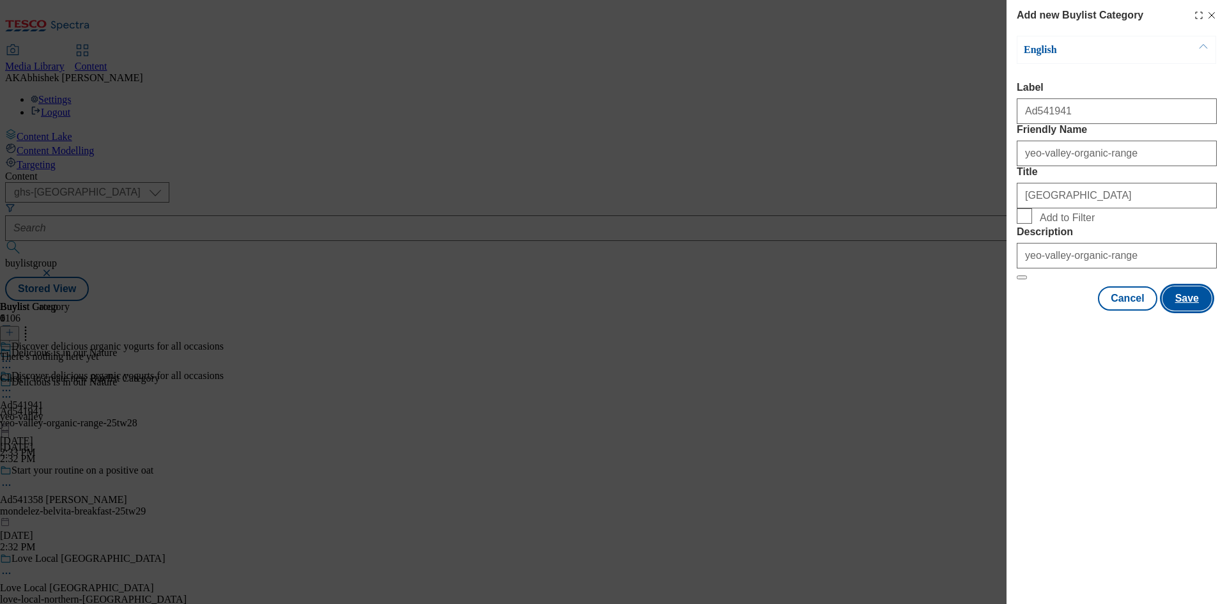
click at [1188, 311] on button "Save" at bounding box center [1187, 298] width 49 height 24
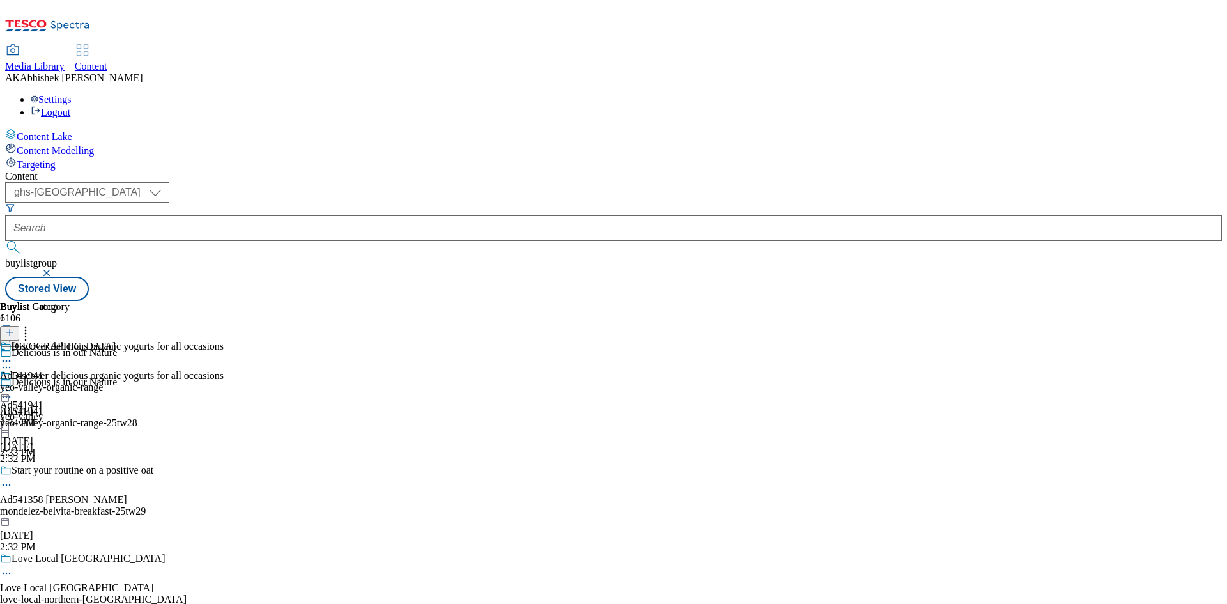
click at [10, 329] on line at bounding box center [10, 332] width 0 height 6
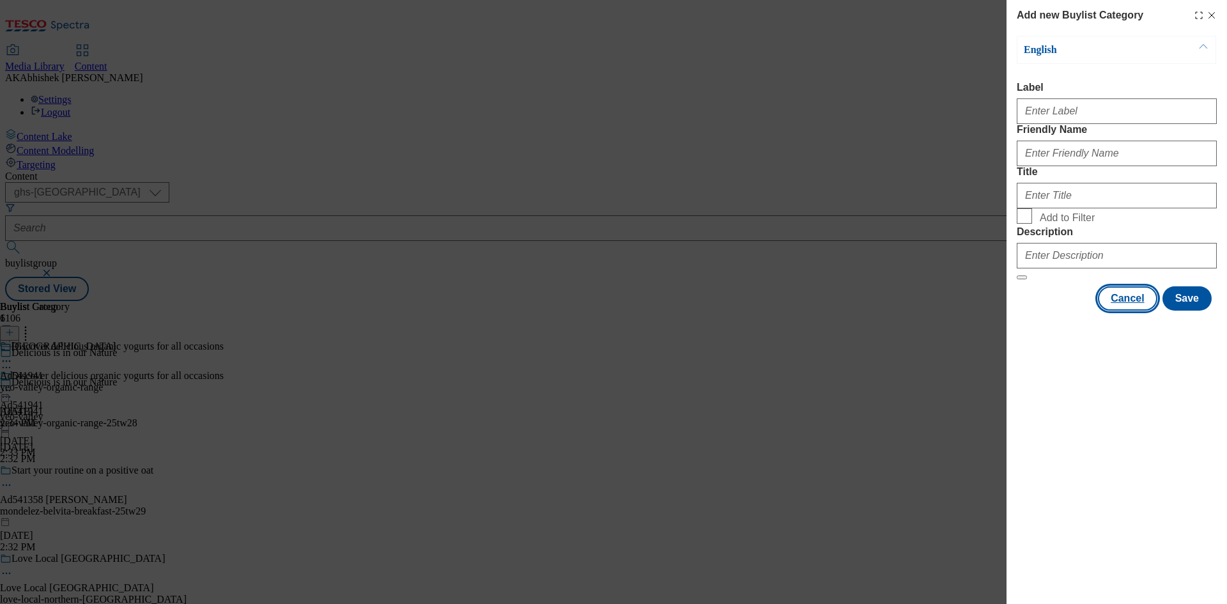
click at [1136, 311] on button "Cancel" at bounding box center [1127, 298] width 59 height 24
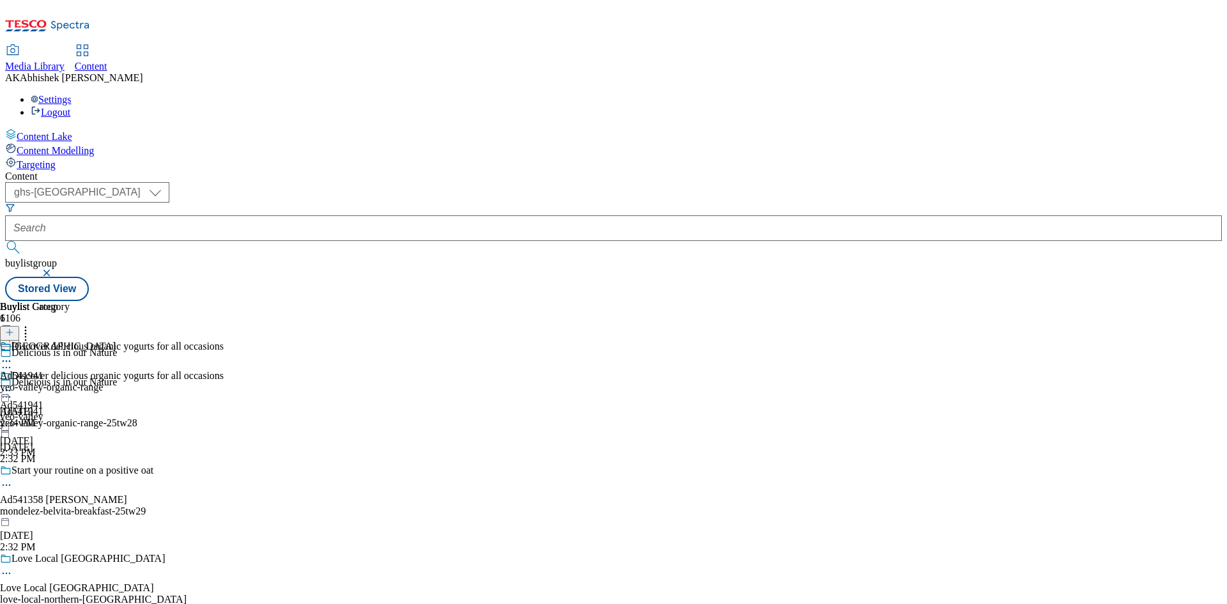
click at [116, 382] on div "yeo-valley-organic-range" at bounding box center [58, 388] width 116 height 12
click at [14, 328] on icon at bounding box center [9, 332] width 9 height 9
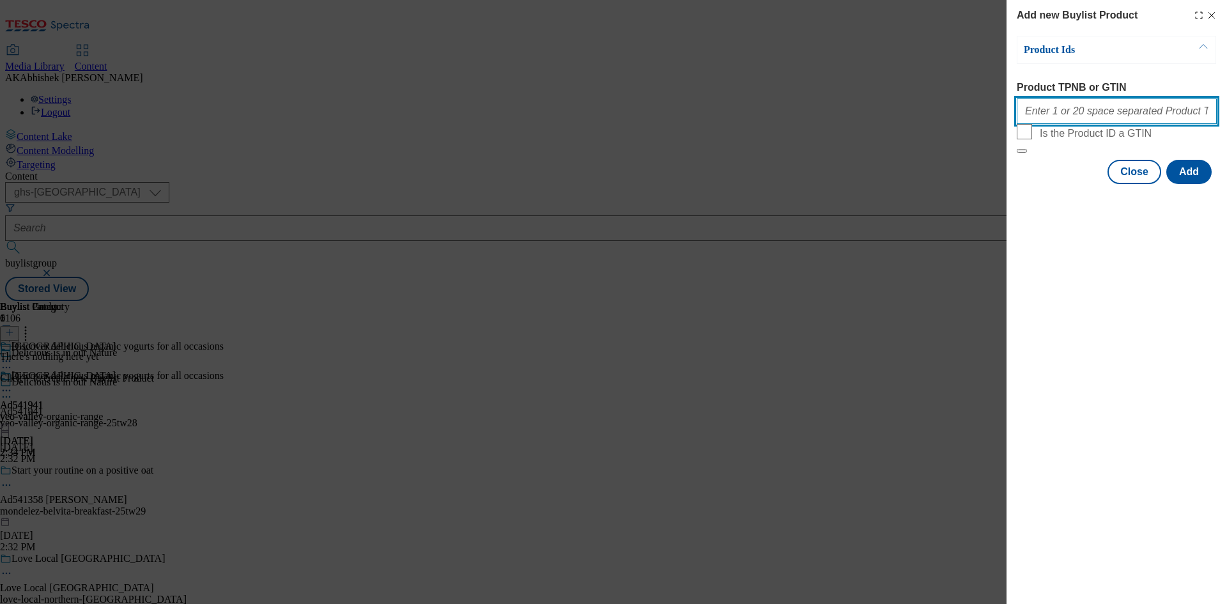
click at [1089, 113] on input "Product TPNB or GTIN" at bounding box center [1117, 111] width 200 height 26
paste input "90007680 91066457 77575854 91258622 54053079 55749015 91068173 91254730 9105995…"
type input "90007680 91066457 77575854 91258622 54053079 55749015 91068173 91254730 9105995…"
click at [1184, 184] on button "Add" at bounding box center [1188, 172] width 45 height 24
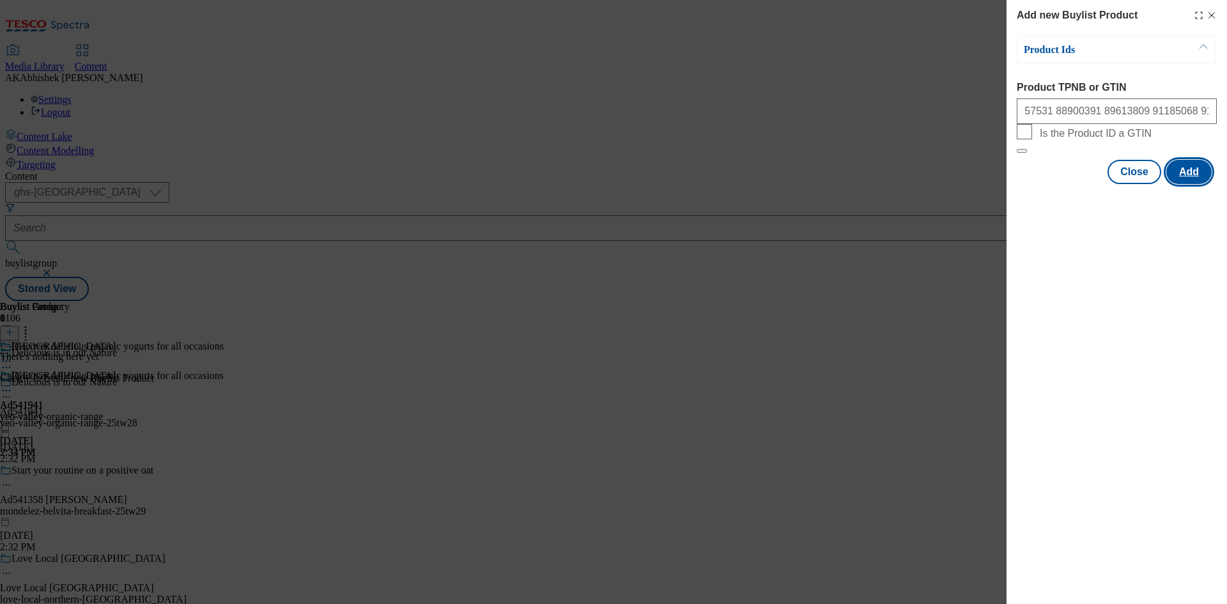
scroll to position [0, 0]
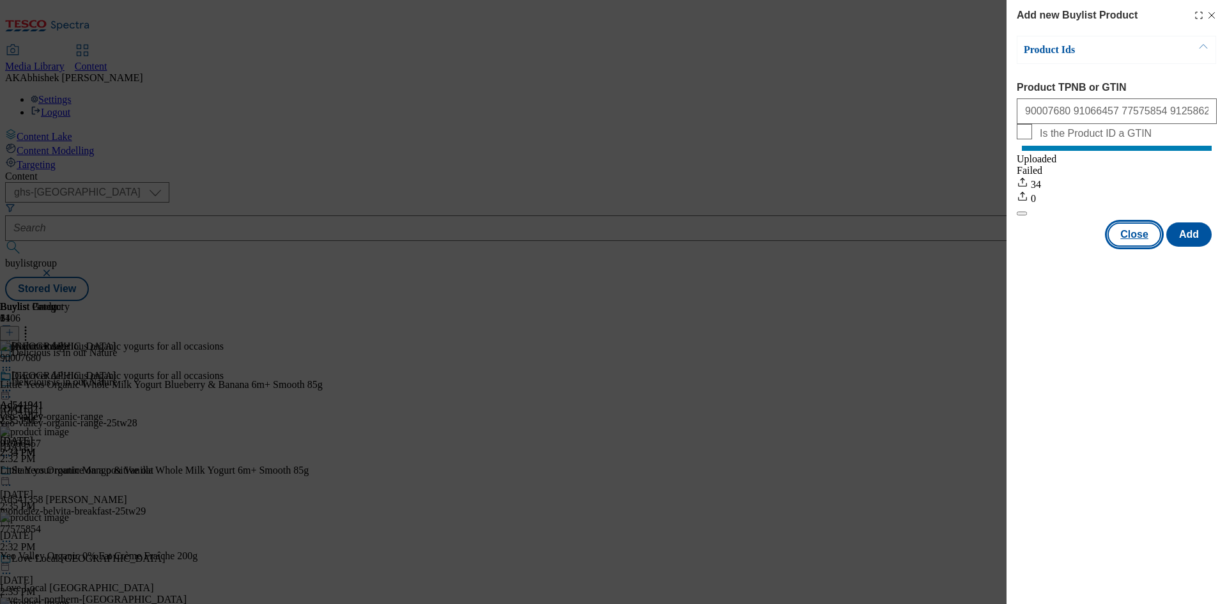
click at [1133, 247] on button "Close" at bounding box center [1135, 234] width 54 height 24
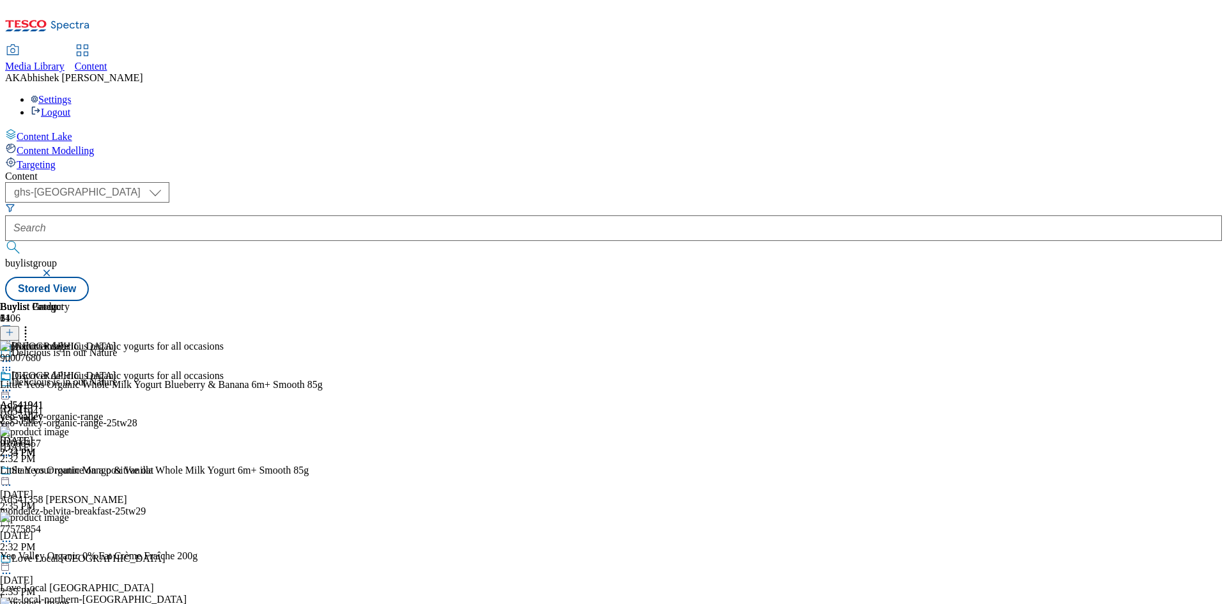
click at [13, 384] on icon at bounding box center [6, 390] width 13 height 13
click at [70, 472] on span "Preview" at bounding box center [55, 477] width 30 height 10
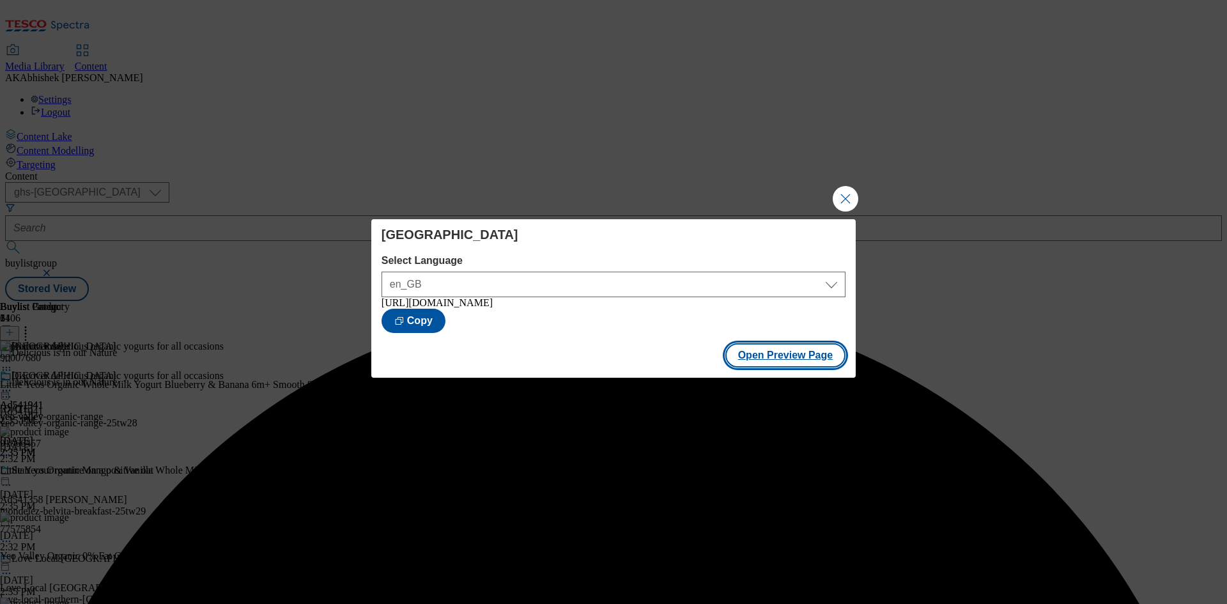
click at [770, 360] on button "Open Preview Page" at bounding box center [785, 355] width 121 height 24
click at [844, 196] on button "Close Modal" at bounding box center [846, 199] width 26 height 26
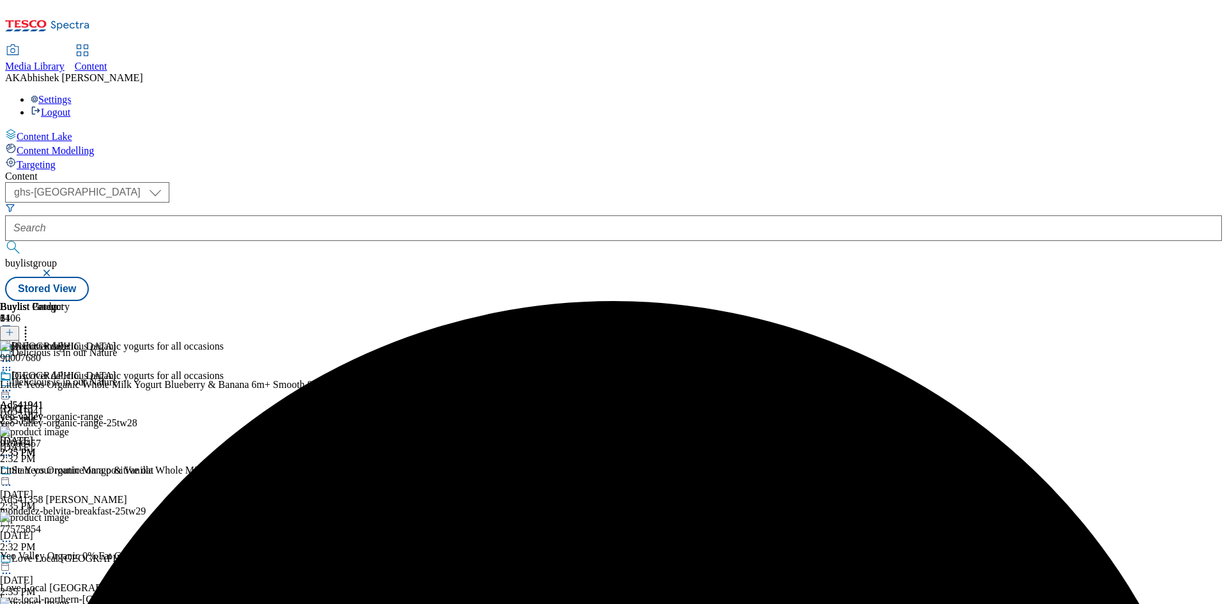
click at [13, 391] on icon at bounding box center [6, 397] width 13 height 13
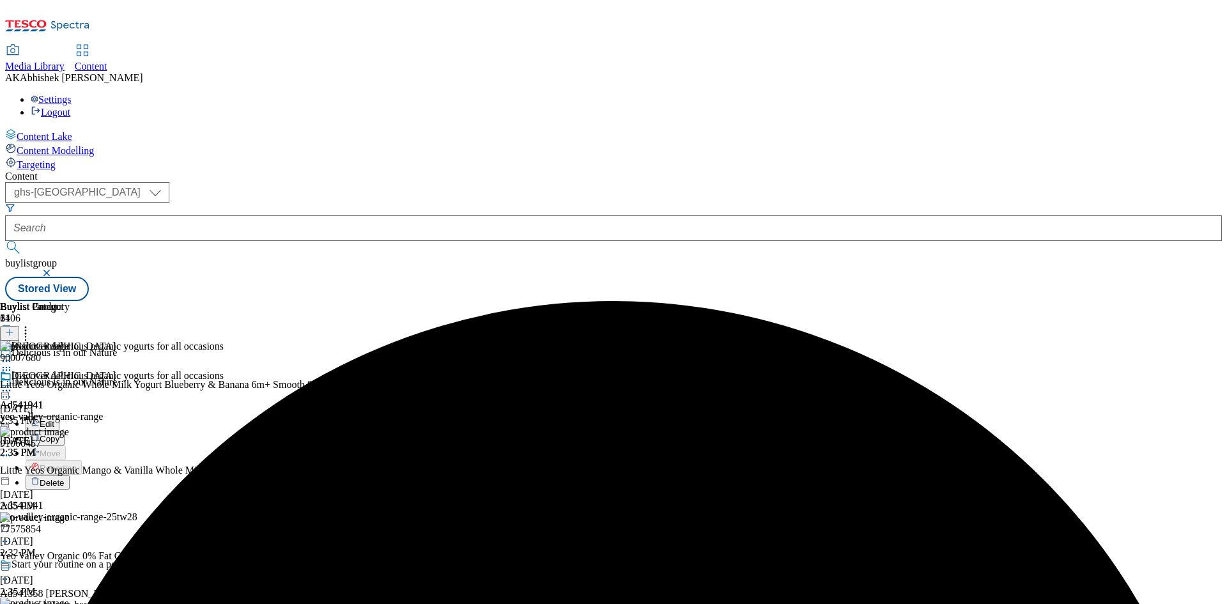
click at [210, 416] on li "Edit" at bounding box center [118, 423] width 185 height 15
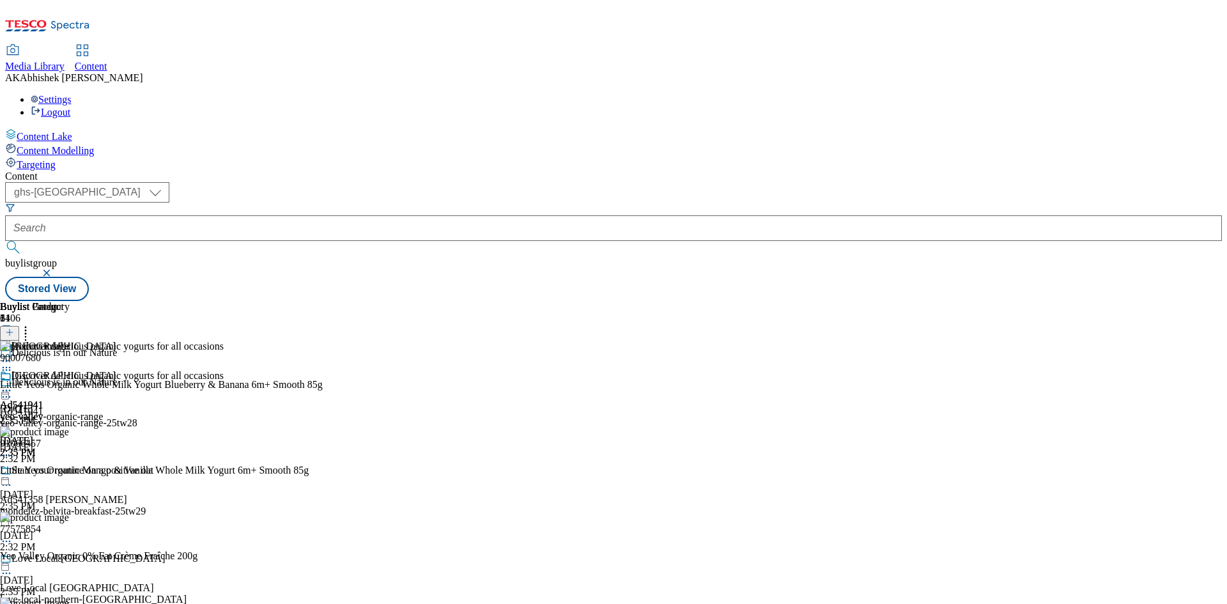
click at [13, 391] on icon at bounding box center [6, 397] width 13 height 13
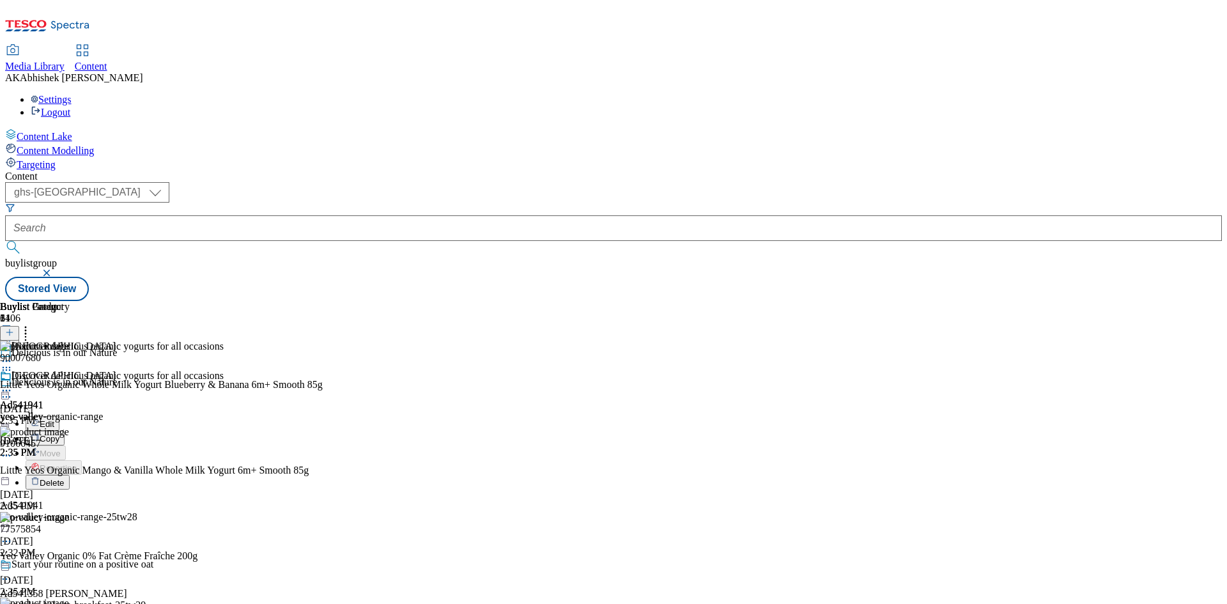
click at [54, 419] on span "Edit" at bounding box center [47, 424] width 15 height 10
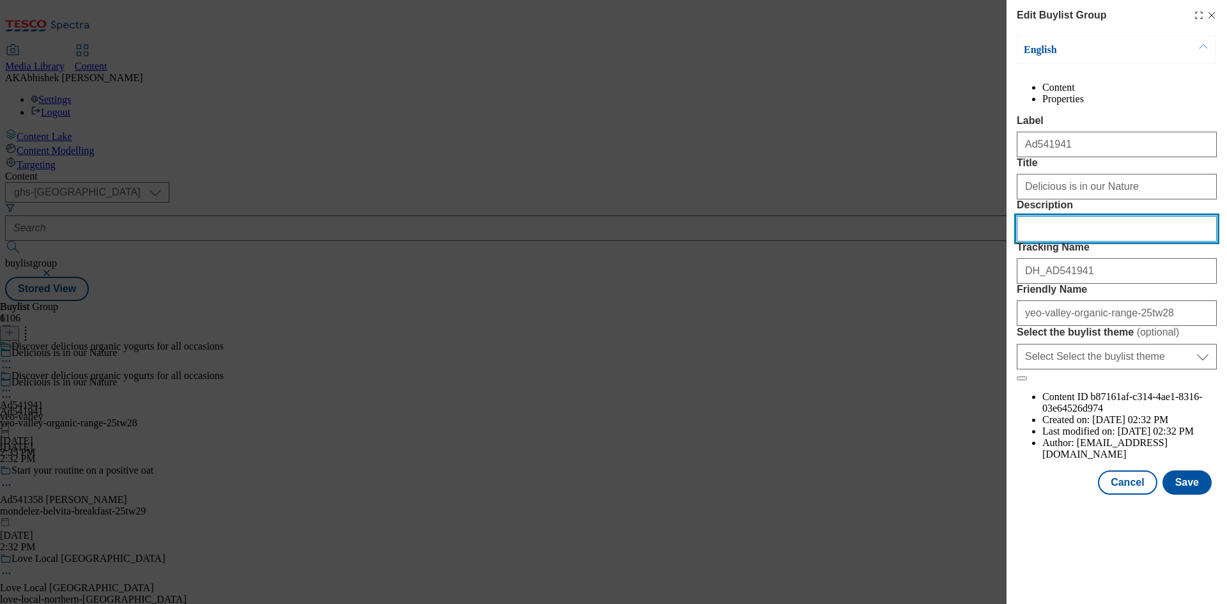
click at [1063, 242] on input "Description" at bounding box center [1117, 229] width 200 height 26
paste input "Yeo Valley Organic Fat Free Creme Fraiche 200G"
type input "Yeo Valley Organic Fat Free Creme Fraiche 200G"
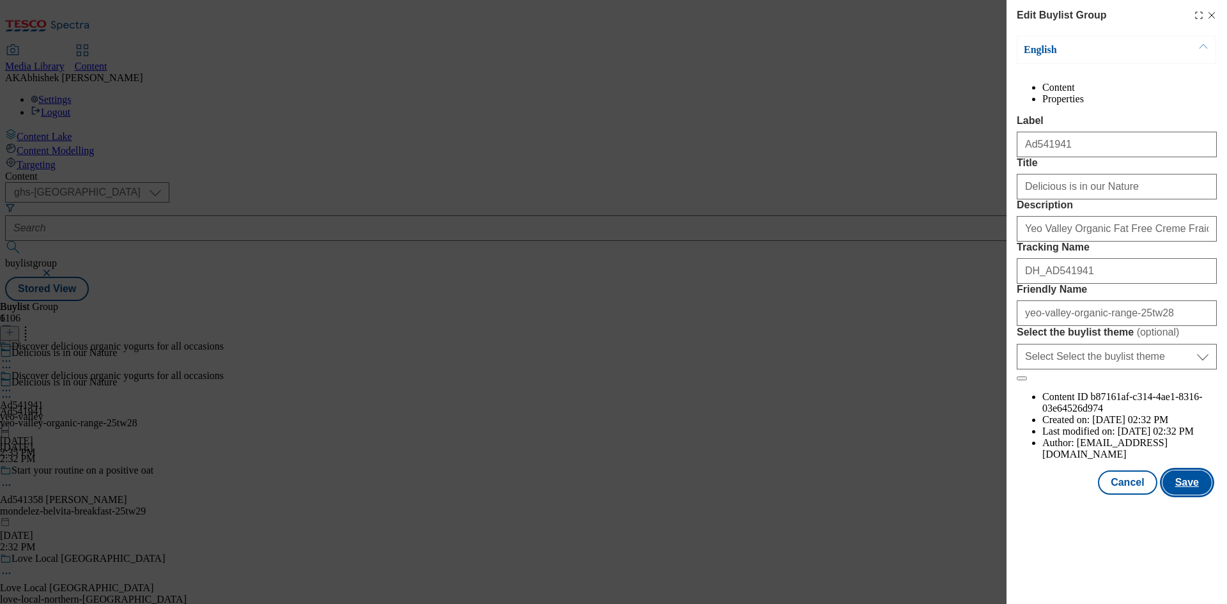
click at [1186, 495] on button "Save" at bounding box center [1187, 482] width 49 height 24
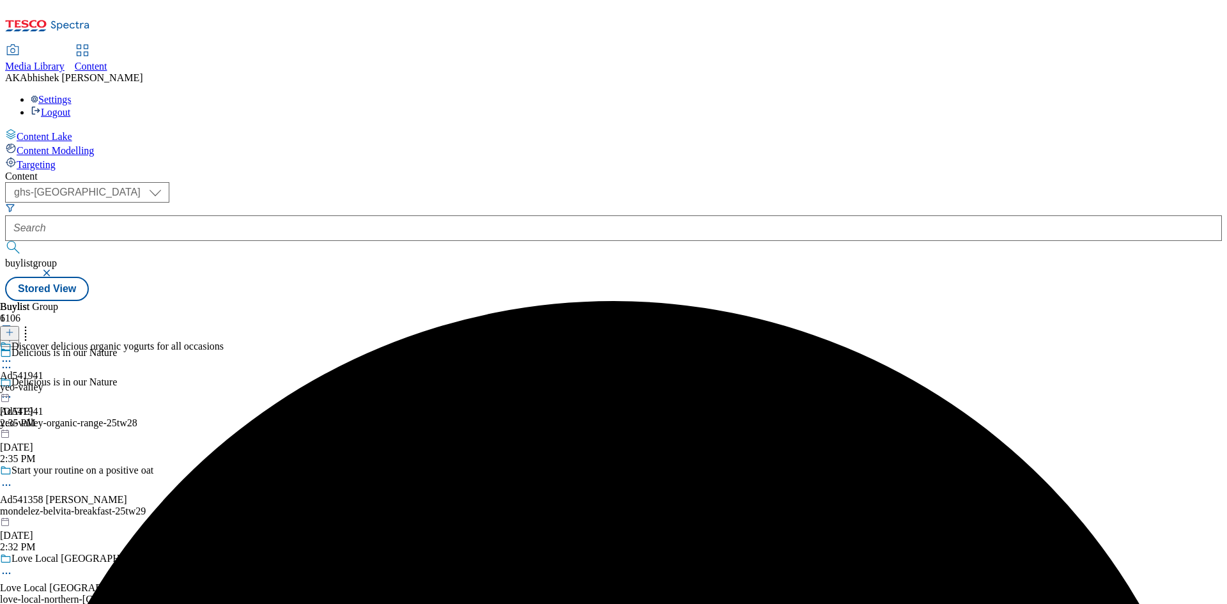
click at [13, 355] on icon at bounding box center [6, 361] width 13 height 13
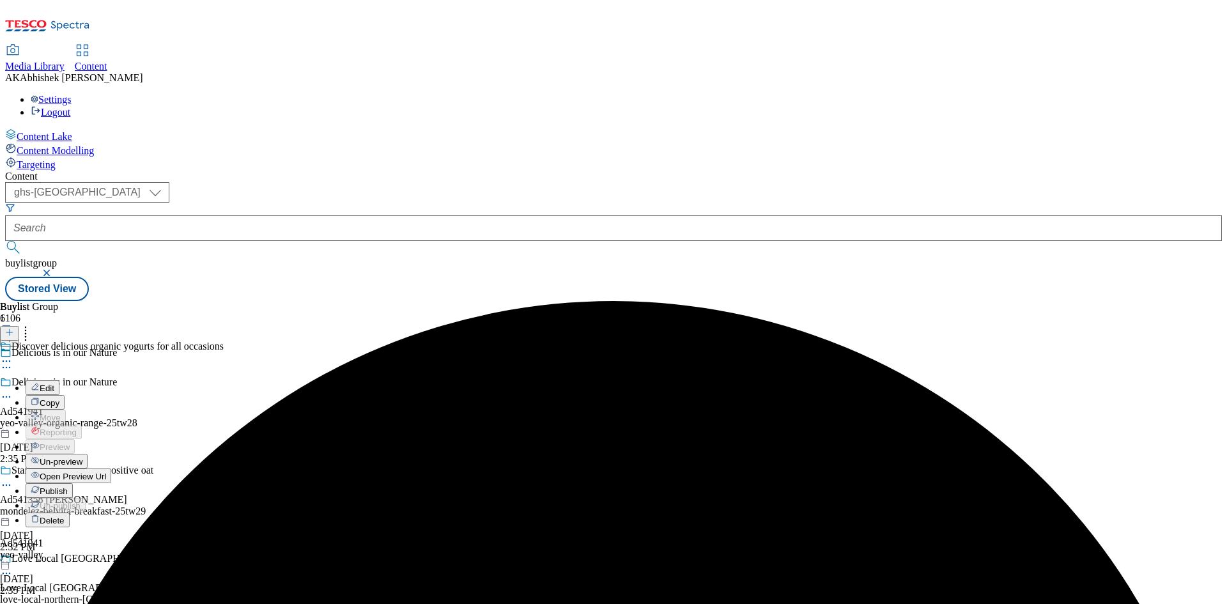
click at [54, 383] on span "Edit" at bounding box center [47, 388] width 15 height 10
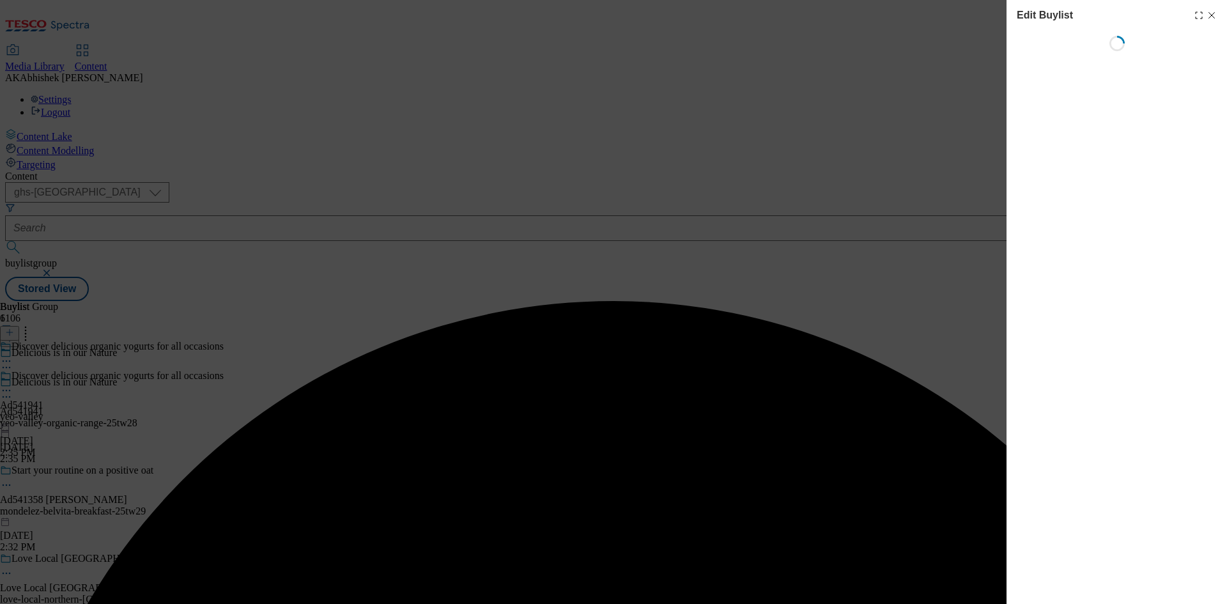
select select "tactical"
select select "supplier funded short term 1-3 weeks"
select select "dunnhumby"
select select "Banner"
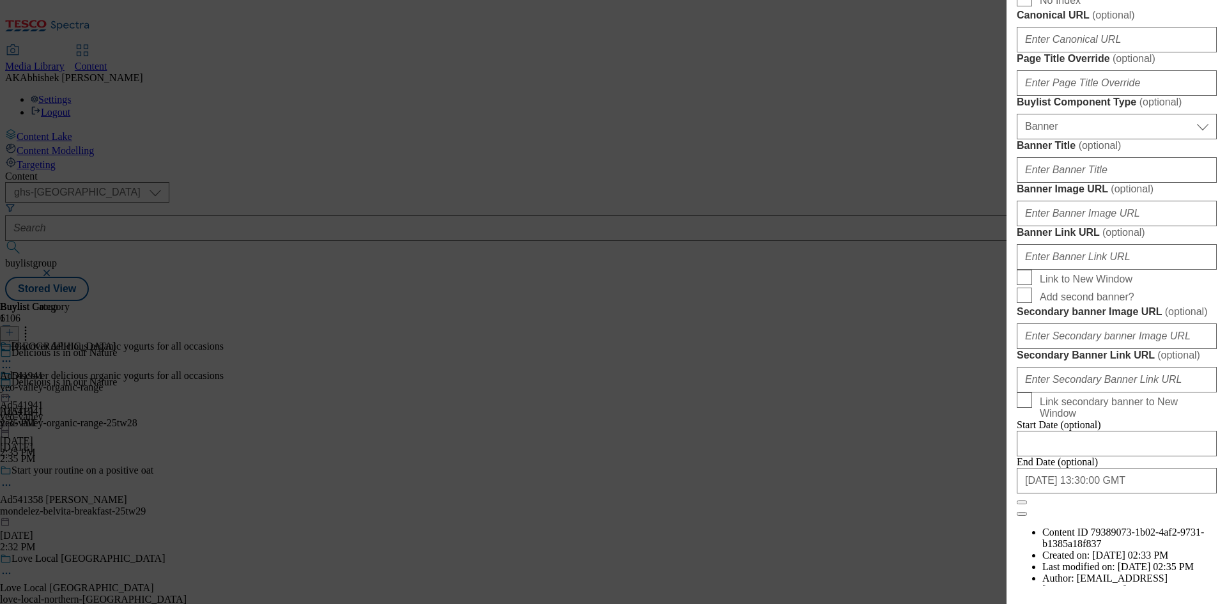
scroll to position [767, 0]
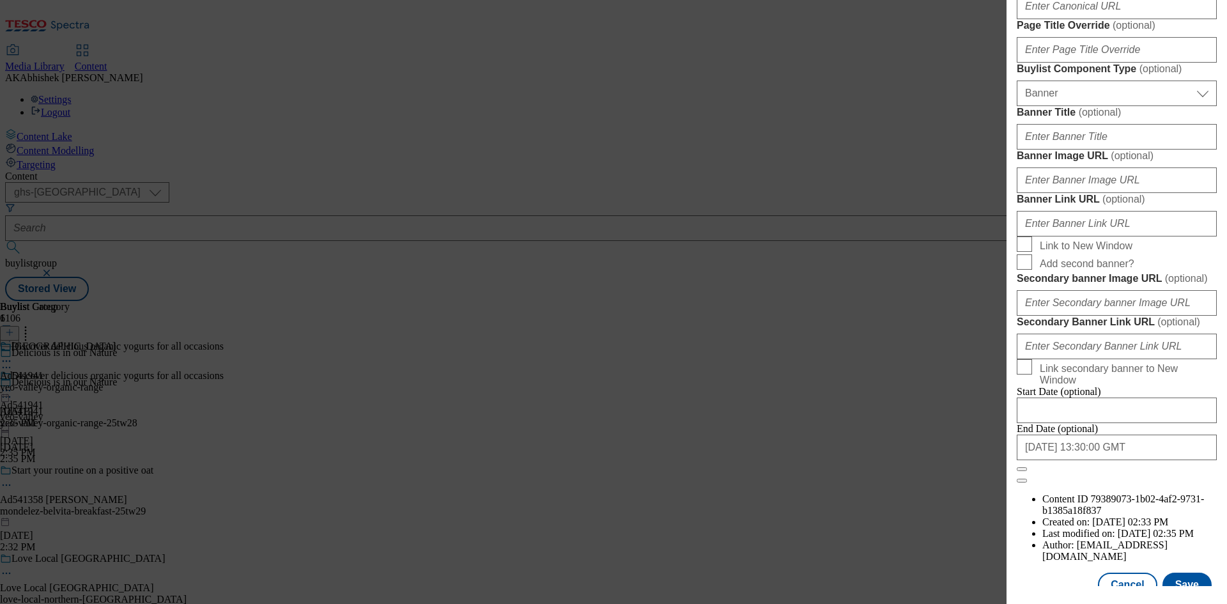
paste input "Yeo Valley Organic Fat Free Creme Fraiche 200G"
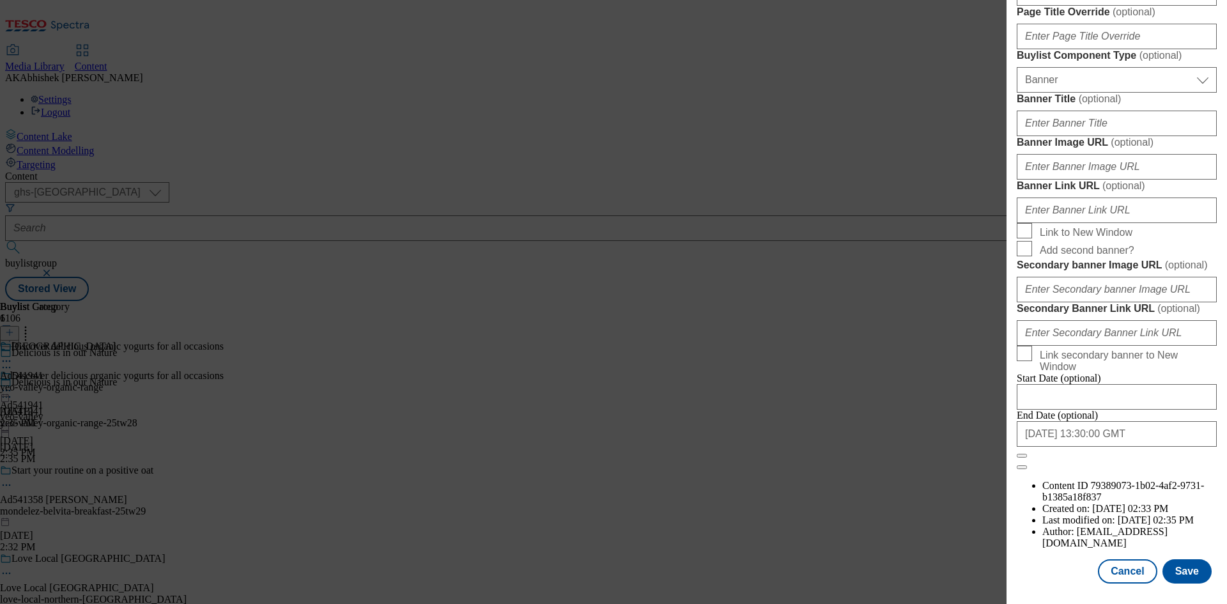
scroll to position [1255, 0]
type input "Yeo Valley Organic Fat Free Creme Fraiche 200G"
click at [1173, 571] on button "Save" at bounding box center [1187, 571] width 49 height 24
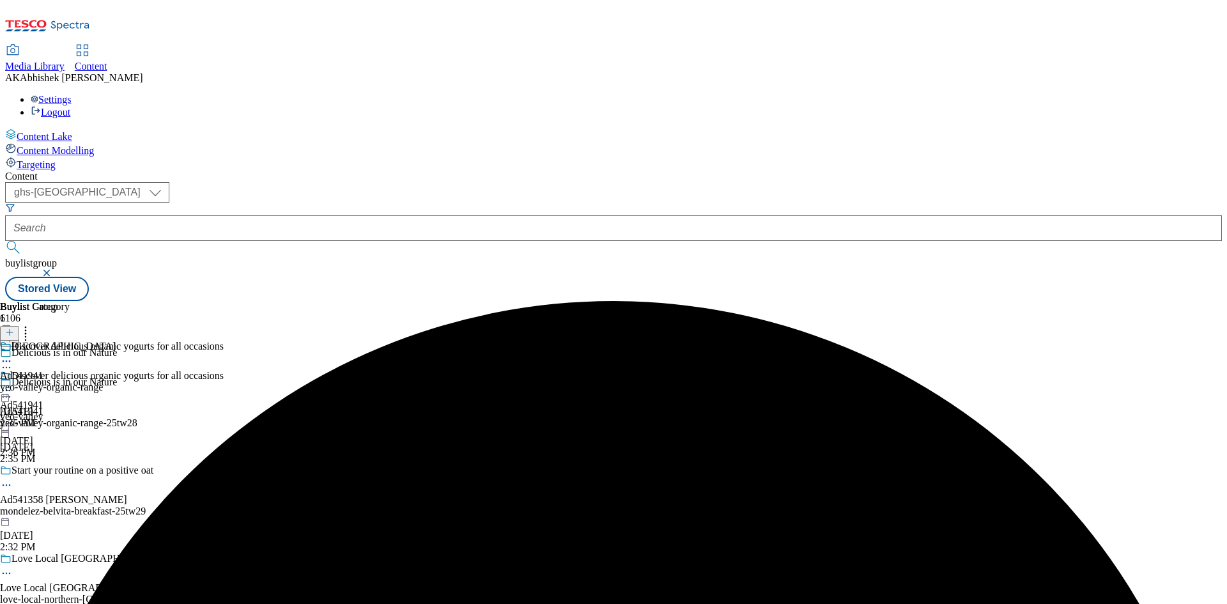
click at [116, 341] on div "[GEOGRAPHIC_DATA] Ad541941 yeo-valley-organic-range [DATE] 2:35 PM" at bounding box center [58, 385] width 116 height 88
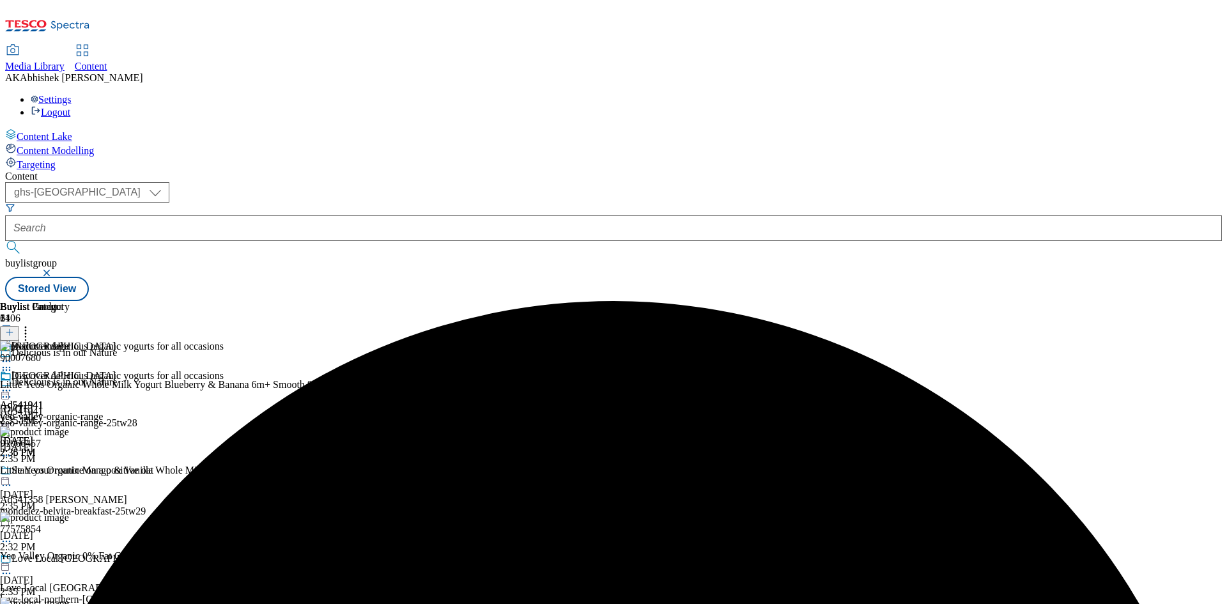
click at [13, 384] on icon at bounding box center [6, 390] width 13 height 13
click at [59, 410] on button "Edit" at bounding box center [43, 417] width 34 height 15
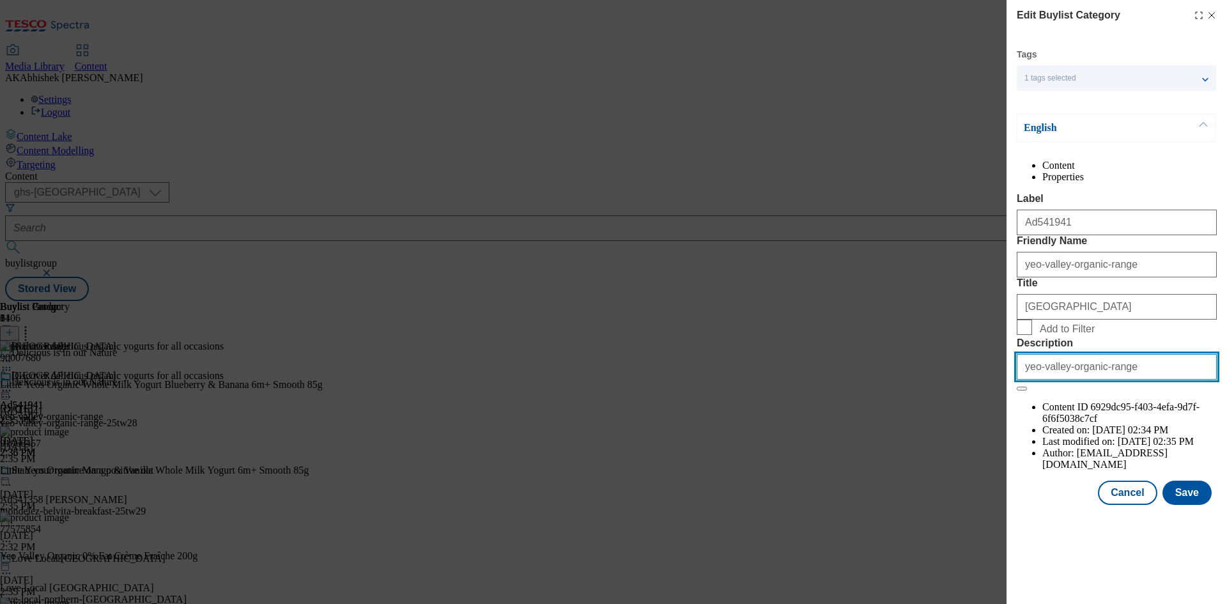
click at [1155, 380] on input "yeo-valley-organic-range" at bounding box center [1117, 367] width 200 height 26
paste input "Yeo Valley Organic Fat Free Creme Fraiche 200G"
type input "Yeo Valley Organic Fat Free Creme Fraiche 200G"
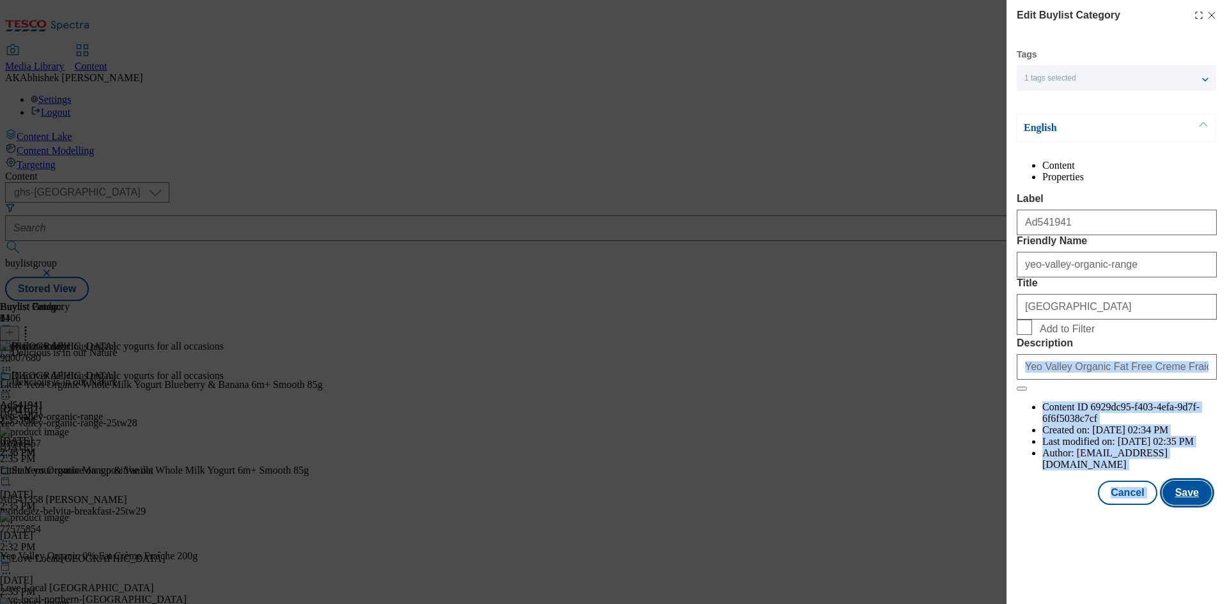
drag, startPoint x: 1169, startPoint y: 509, endPoint x: 1172, endPoint y: 515, distance: 6.9
click at [1171, 505] on div "Tags 1 tags selected buylist category English Content Properties Label Ad541941…" at bounding box center [1117, 277] width 200 height 456
click at [1179, 505] on button "Save" at bounding box center [1187, 493] width 49 height 24
